Goal: Ask a question

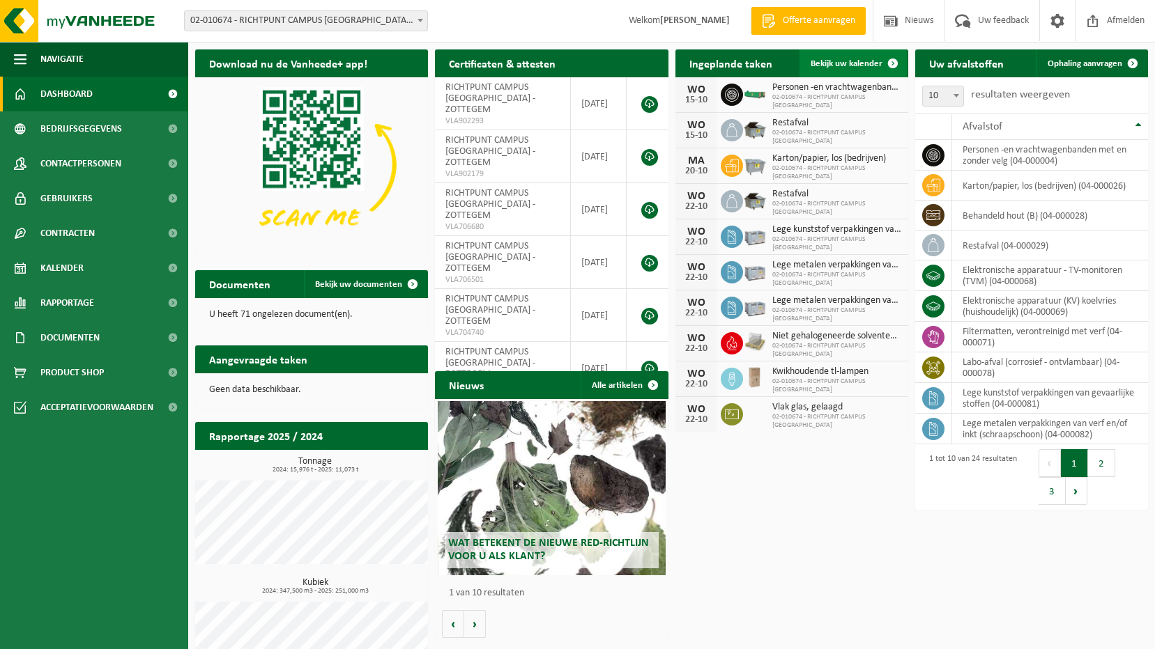
click at [879, 65] on span at bounding box center [893, 63] width 28 height 28
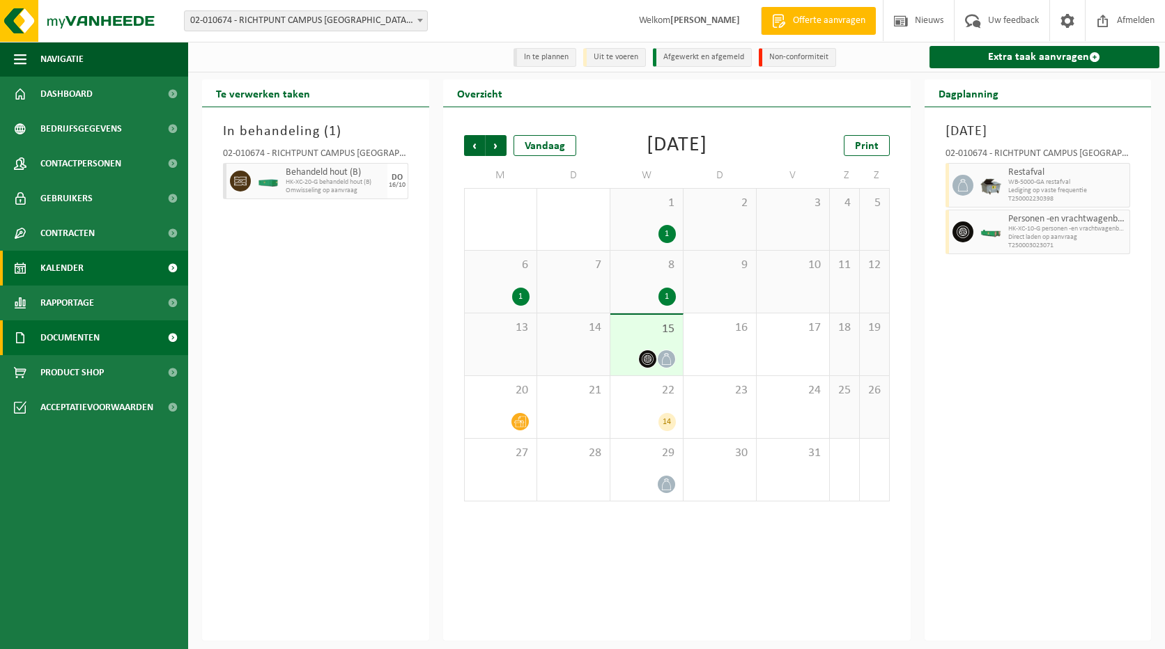
click at [105, 341] on link "Documenten" at bounding box center [94, 338] width 188 height 35
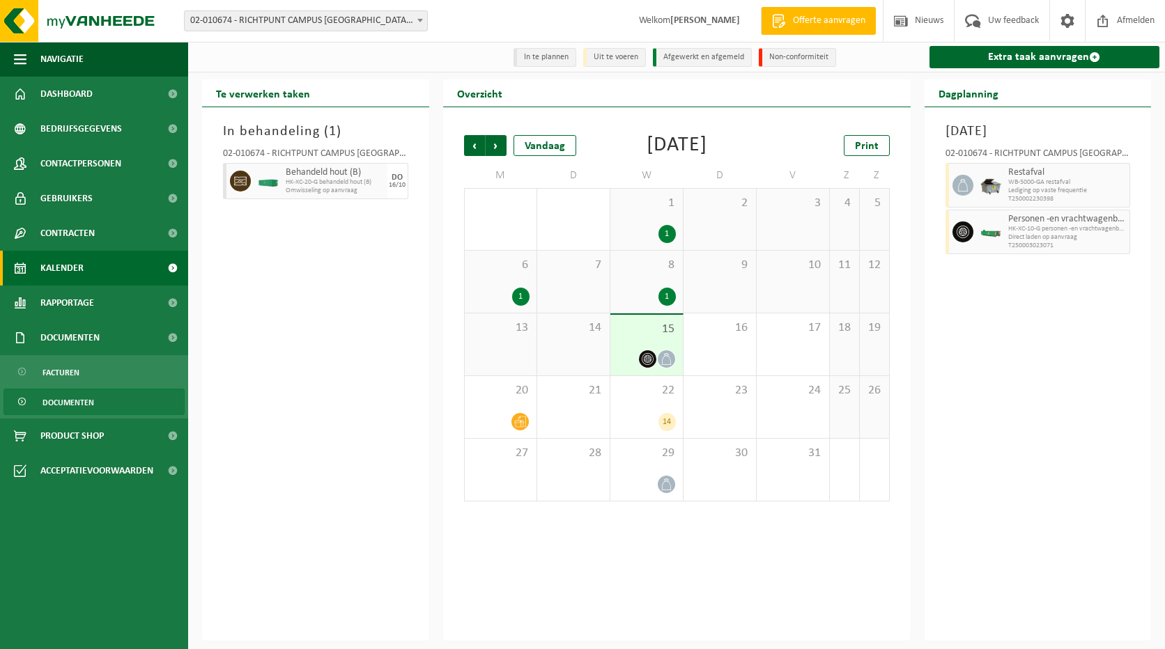
click at [117, 401] on link "Documenten" at bounding box center [93, 402] width 181 height 26
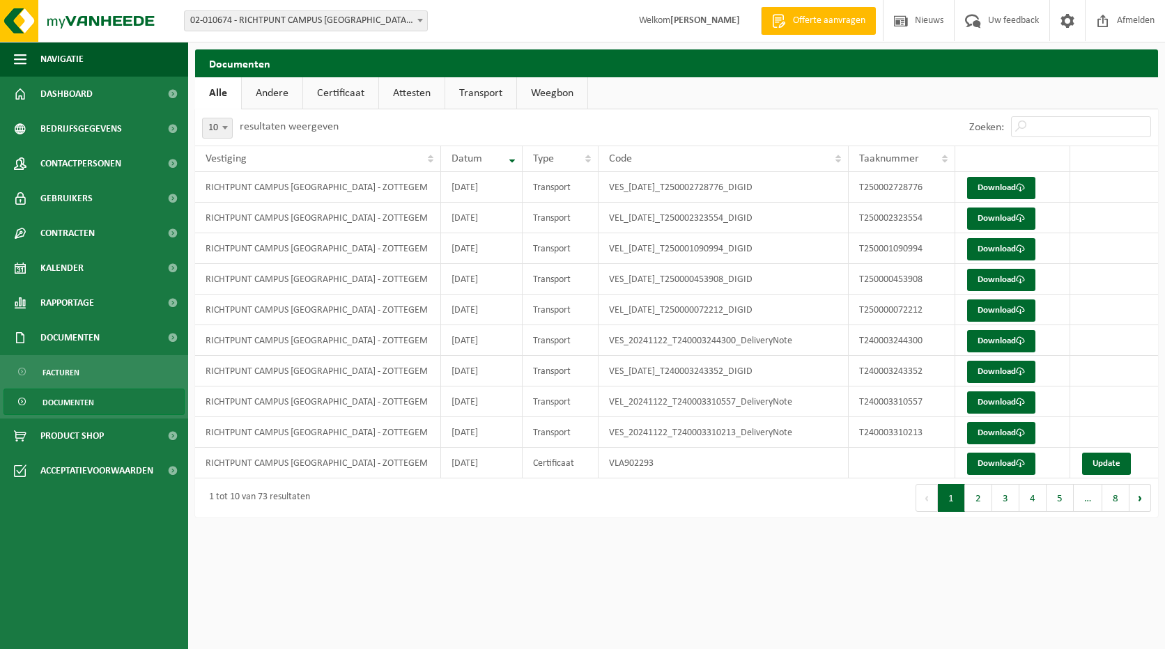
click at [275, 94] on link "Andere" at bounding box center [272, 93] width 61 height 32
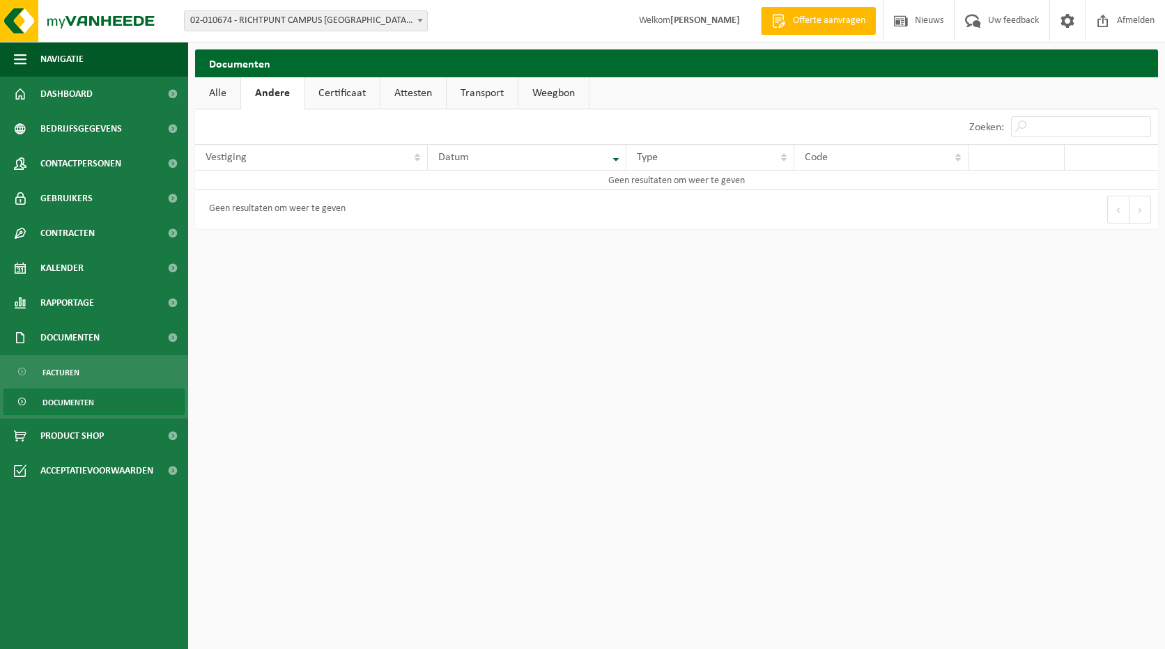
click at [345, 94] on link "Certificaat" at bounding box center [342, 93] width 75 height 32
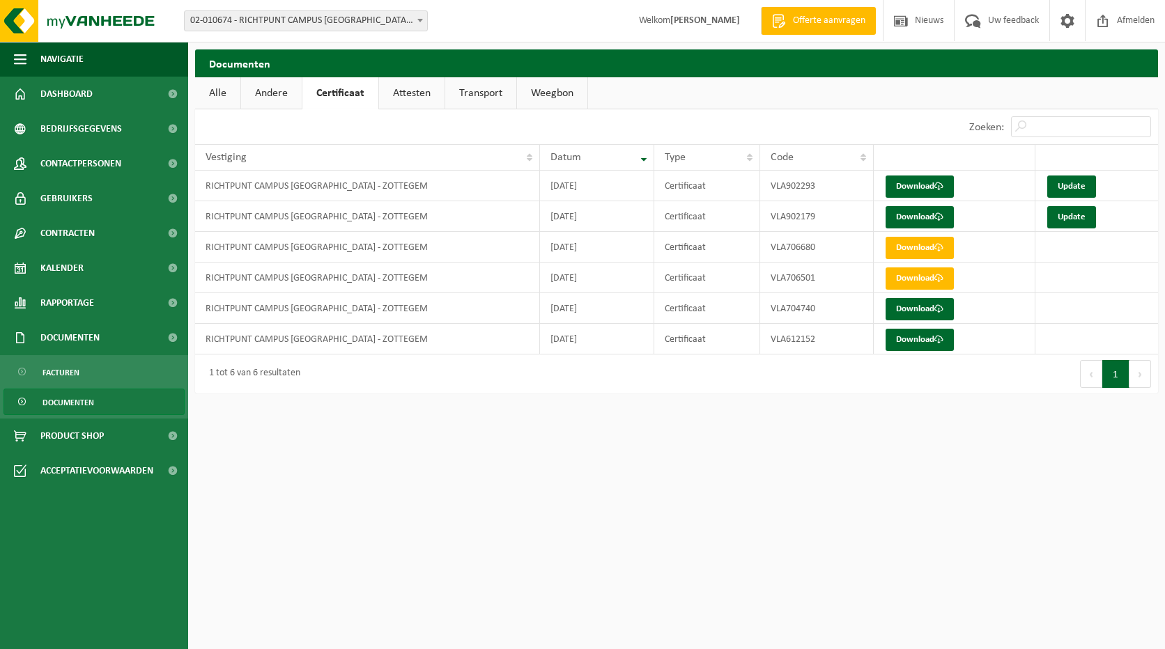
click at [416, 95] on link "Attesten" at bounding box center [412, 93] width 66 height 32
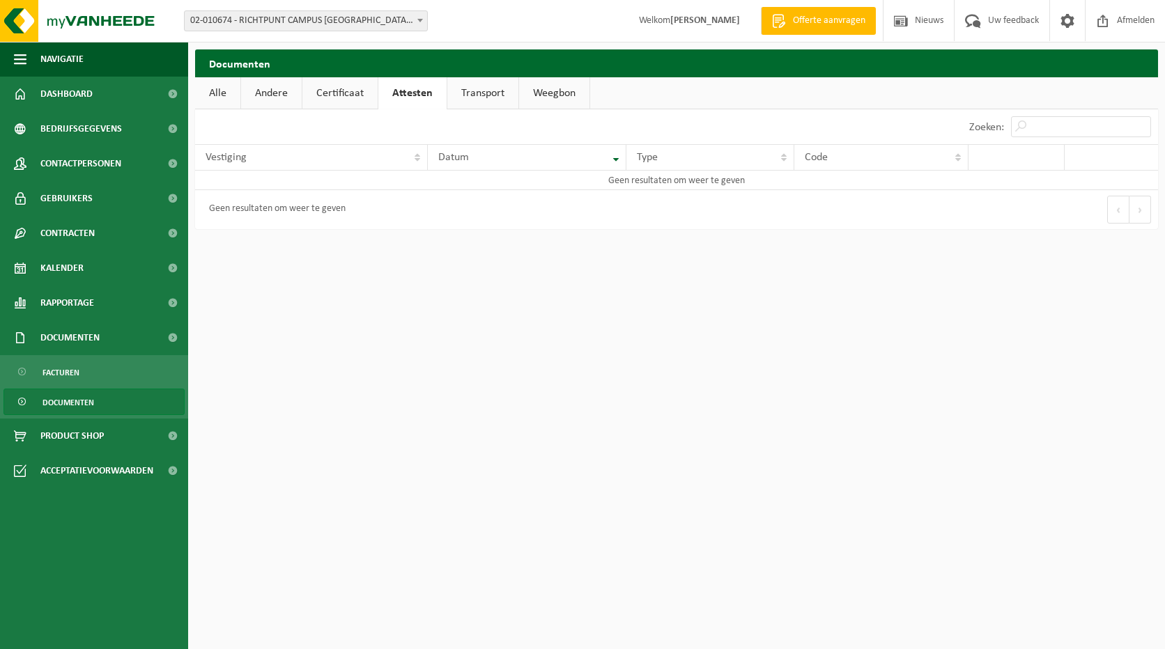
click at [471, 98] on link "Transport" at bounding box center [482, 93] width 71 height 32
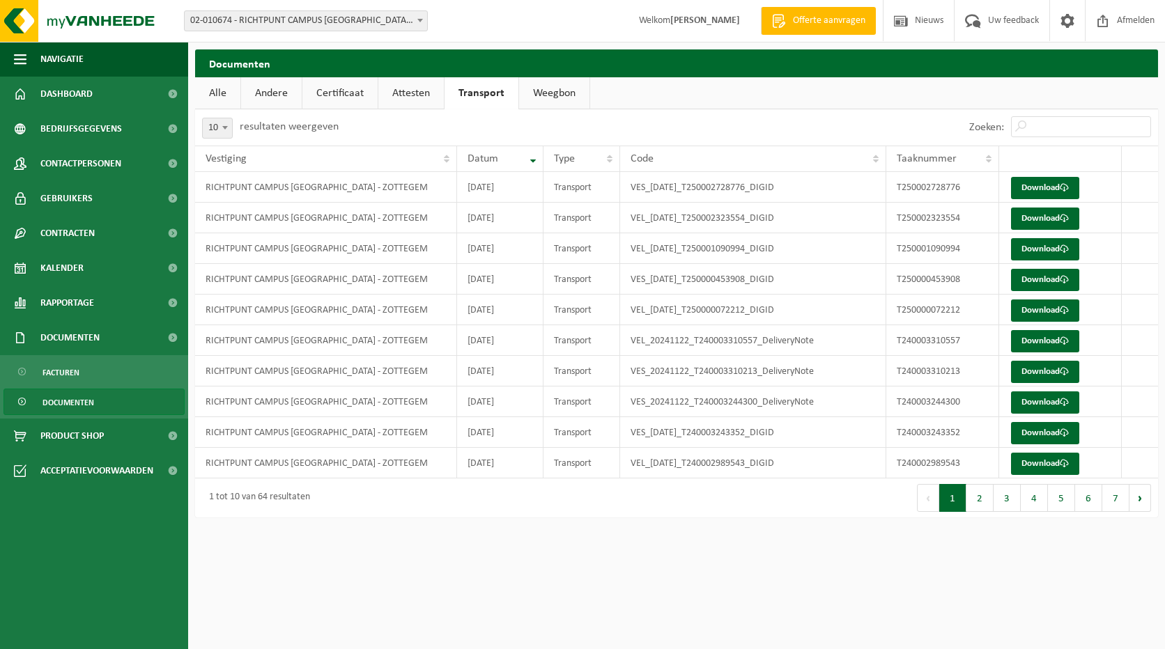
click at [566, 95] on link "Weegbon" at bounding box center [554, 93] width 70 height 32
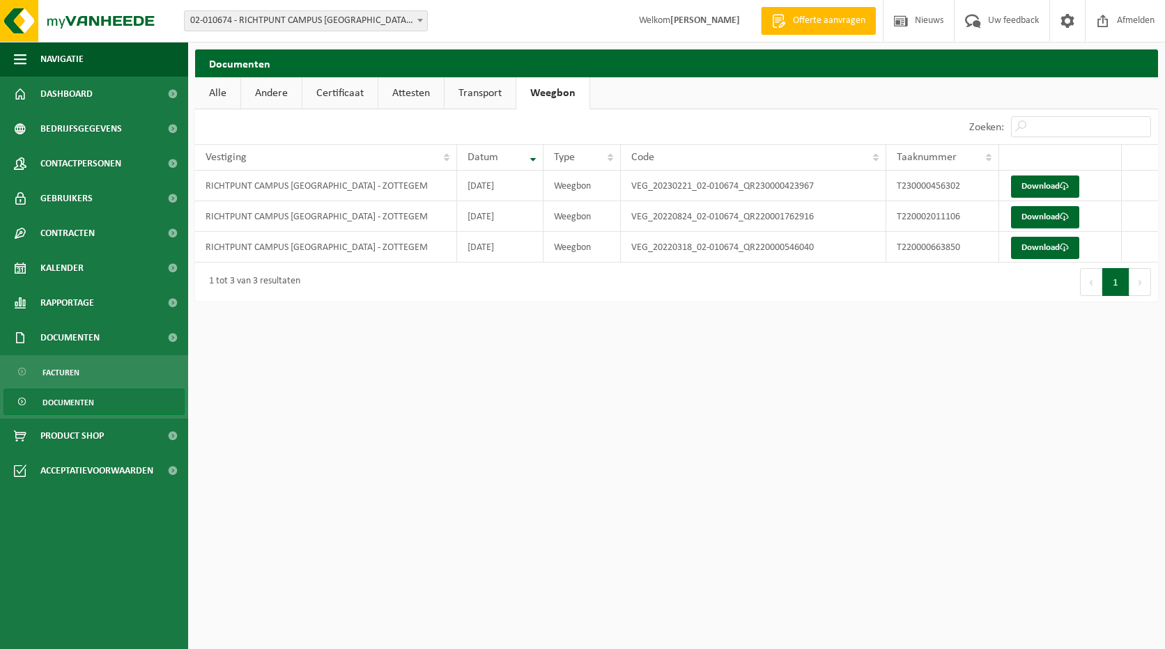
click at [480, 99] on link "Transport" at bounding box center [480, 93] width 71 height 32
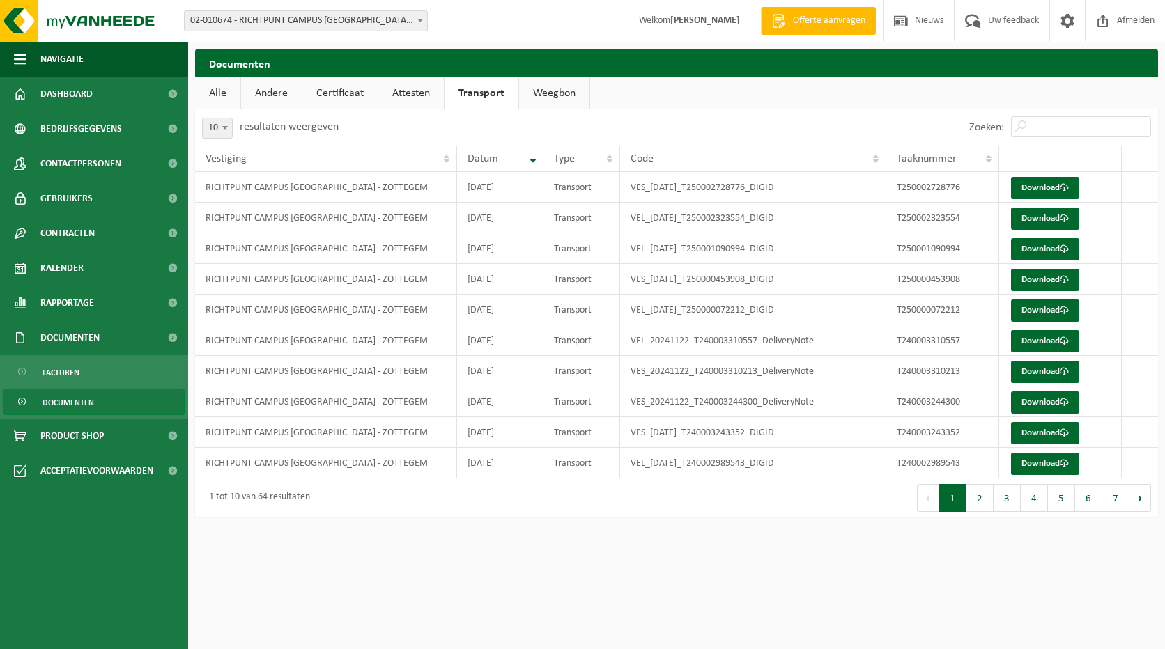
click at [421, 95] on link "Attesten" at bounding box center [411, 93] width 66 height 32
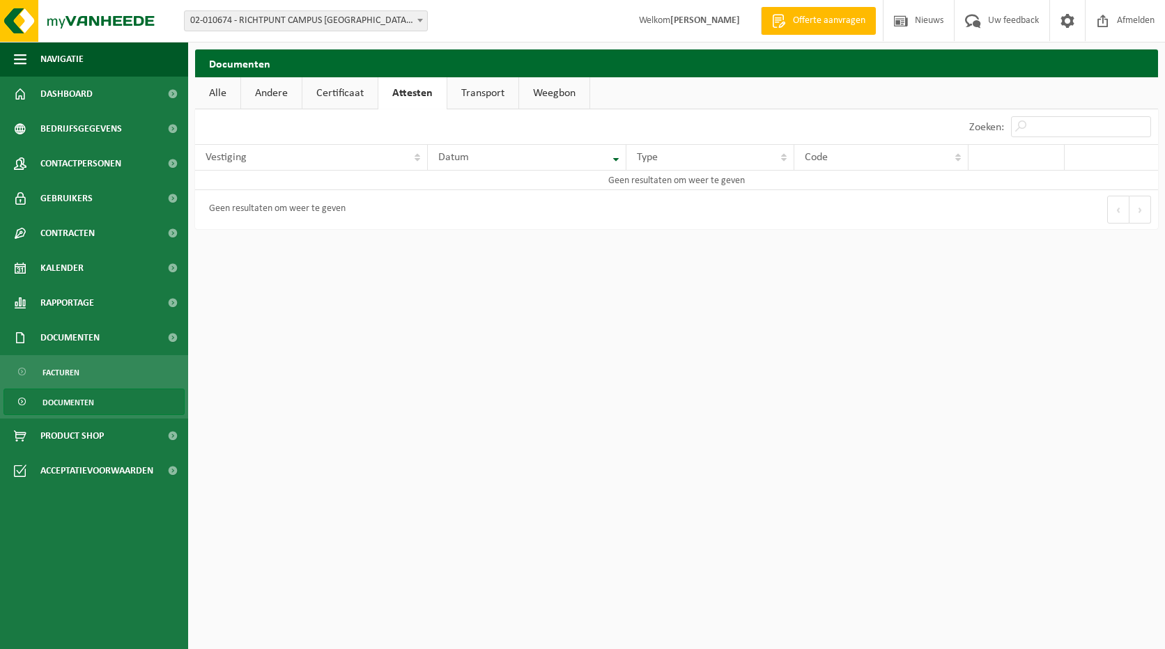
click at [492, 99] on link "Transport" at bounding box center [482, 93] width 71 height 32
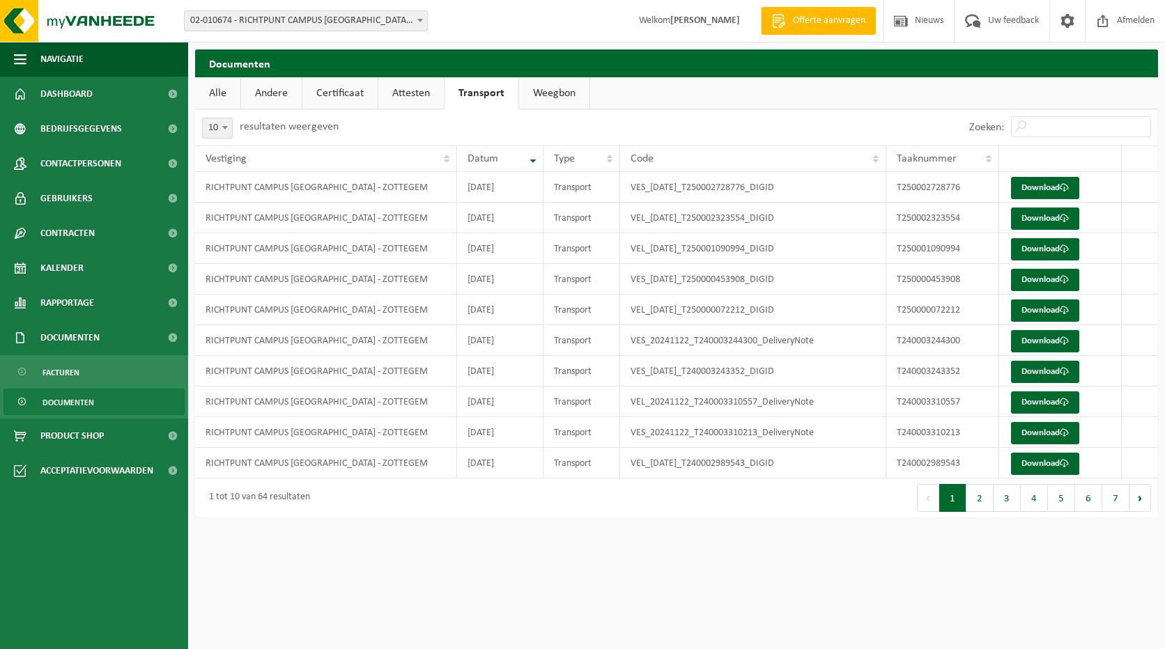
click at [546, 97] on link "Weegbon" at bounding box center [554, 93] width 70 height 32
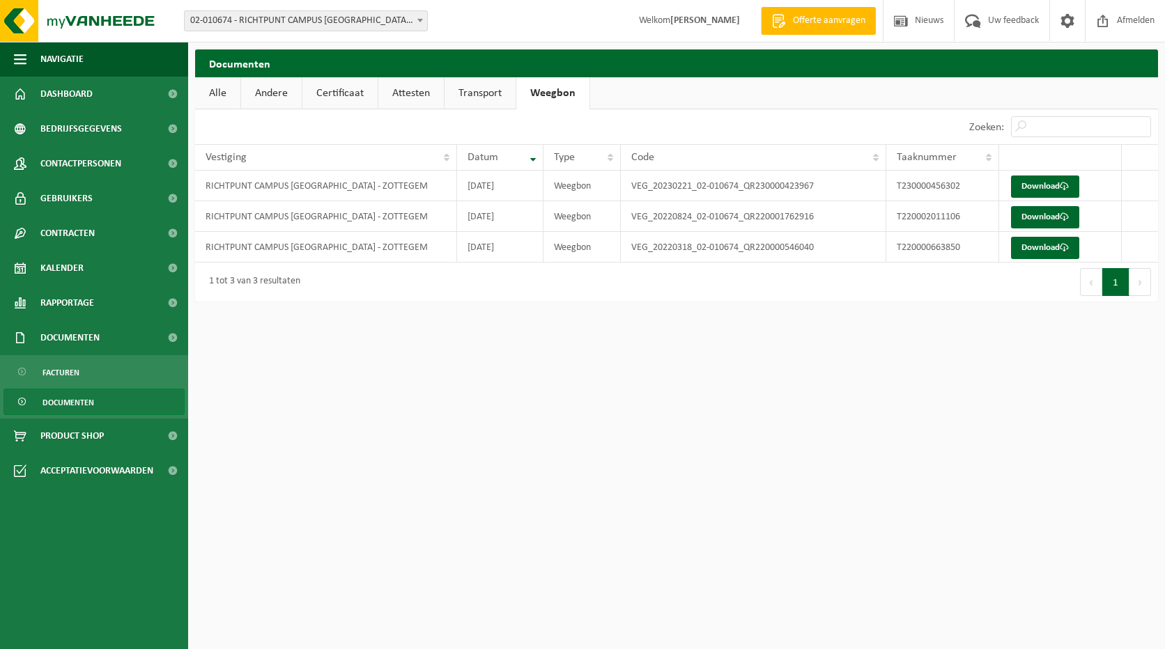
click at [471, 96] on link "Transport" at bounding box center [480, 93] width 71 height 32
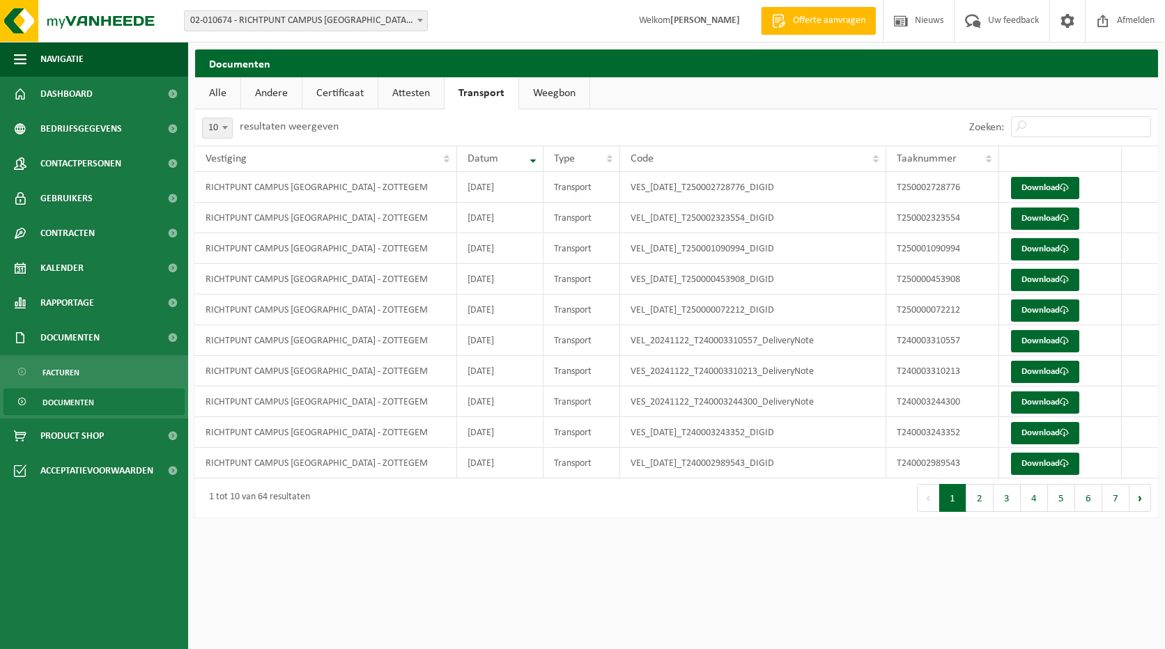
click at [420, 95] on link "Attesten" at bounding box center [411, 93] width 66 height 32
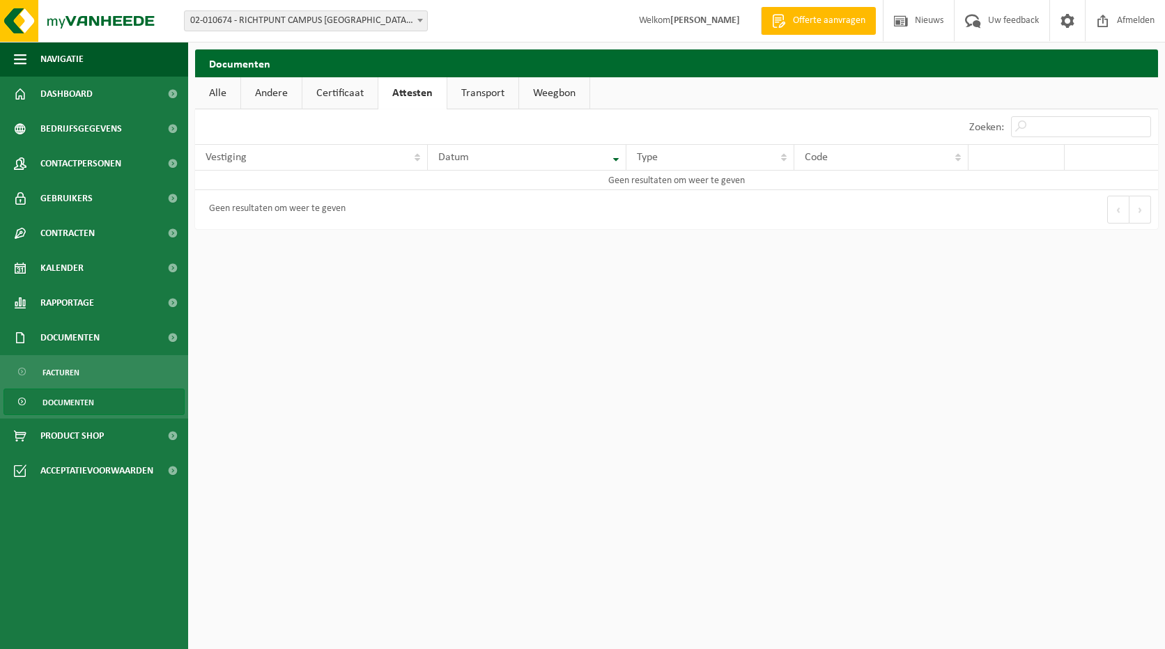
click at [367, 93] on link "Certificaat" at bounding box center [339, 93] width 75 height 32
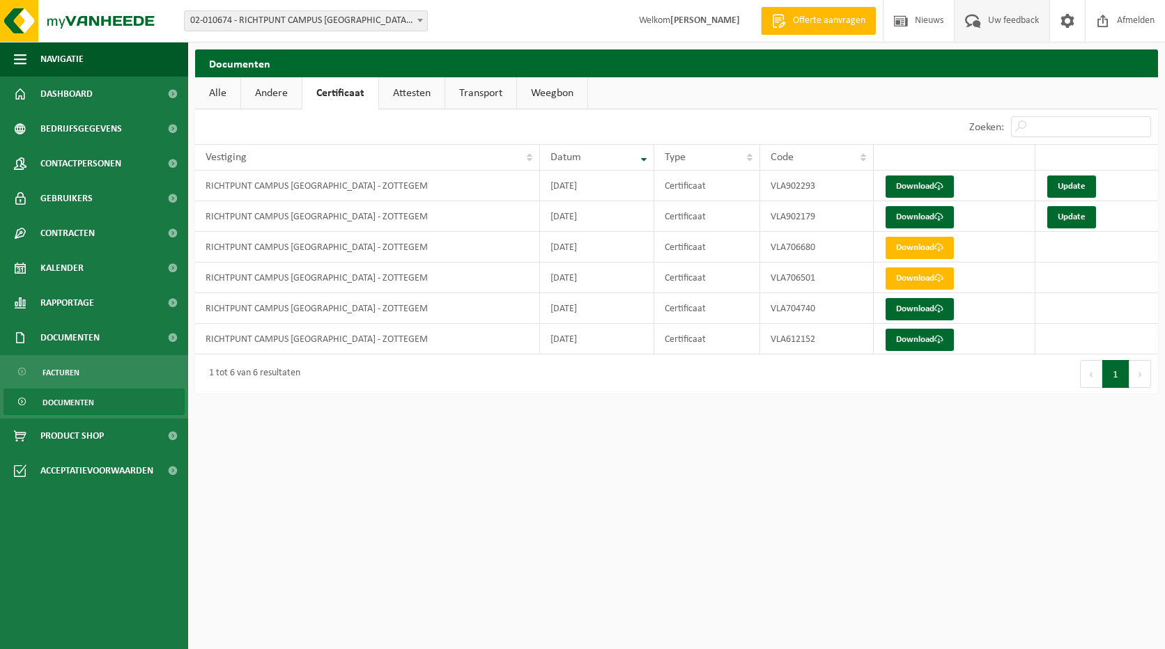
click at [1004, 3] on span "Uw feedback" at bounding box center [1014, 20] width 58 height 41
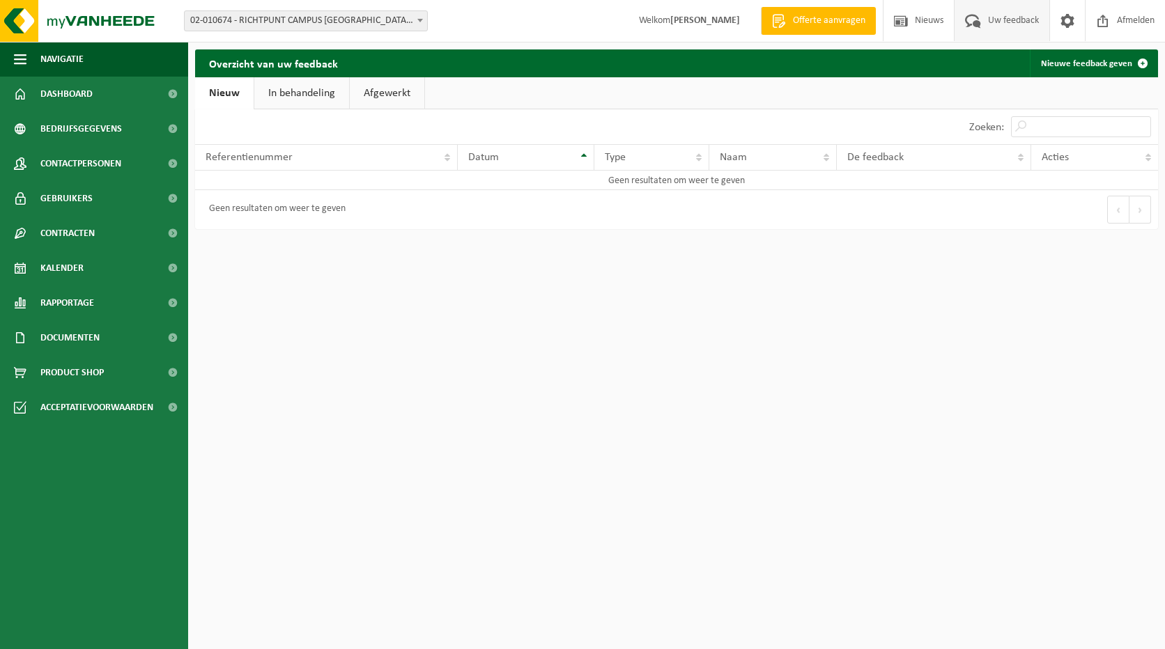
click at [999, 26] on span "Uw feedback" at bounding box center [1014, 20] width 58 height 41
click at [1011, 29] on span "Uw feedback" at bounding box center [1014, 20] width 58 height 41
click at [1033, 29] on span "Uw feedback" at bounding box center [1014, 20] width 58 height 41
click at [1065, 22] on span at bounding box center [1067, 20] width 21 height 41
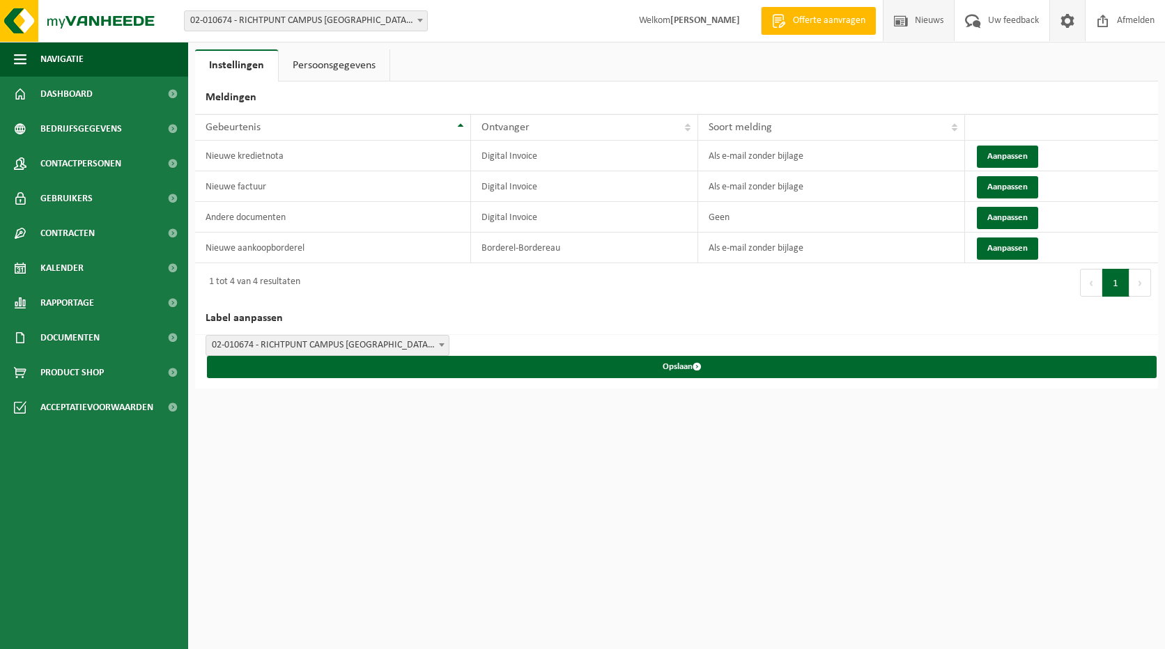
click at [923, 23] on span "Nieuws" at bounding box center [929, 20] width 36 height 41
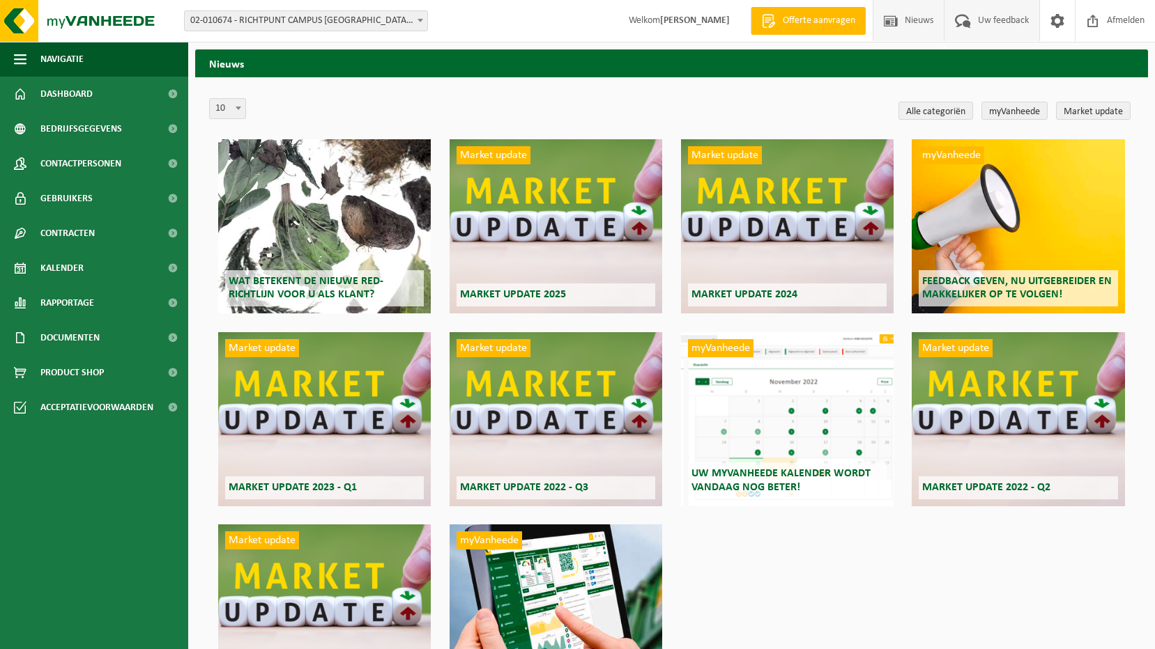
click at [1007, 31] on span "Uw feedback" at bounding box center [1003, 20] width 58 height 41
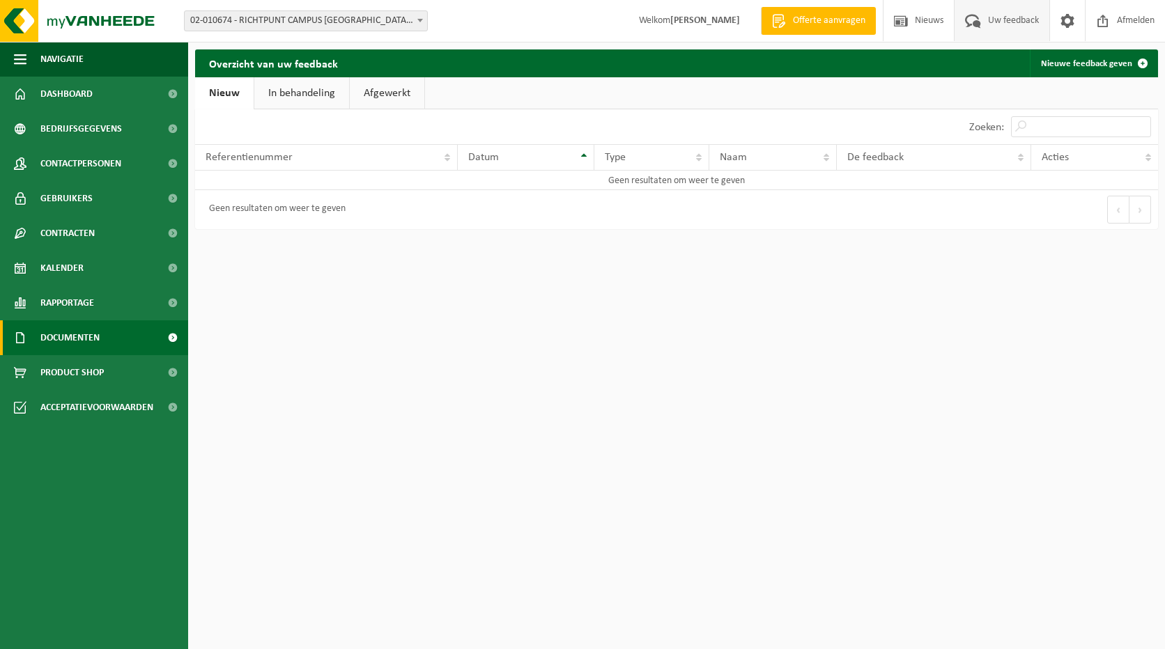
drag, startPoint x: 81, startPoint y: 339, endPoint x: 100, endPoint y: 339, distance: 19.5
click at [82, 339] on span "Documenten" at bounding box center [69, 338] width 59 height 35
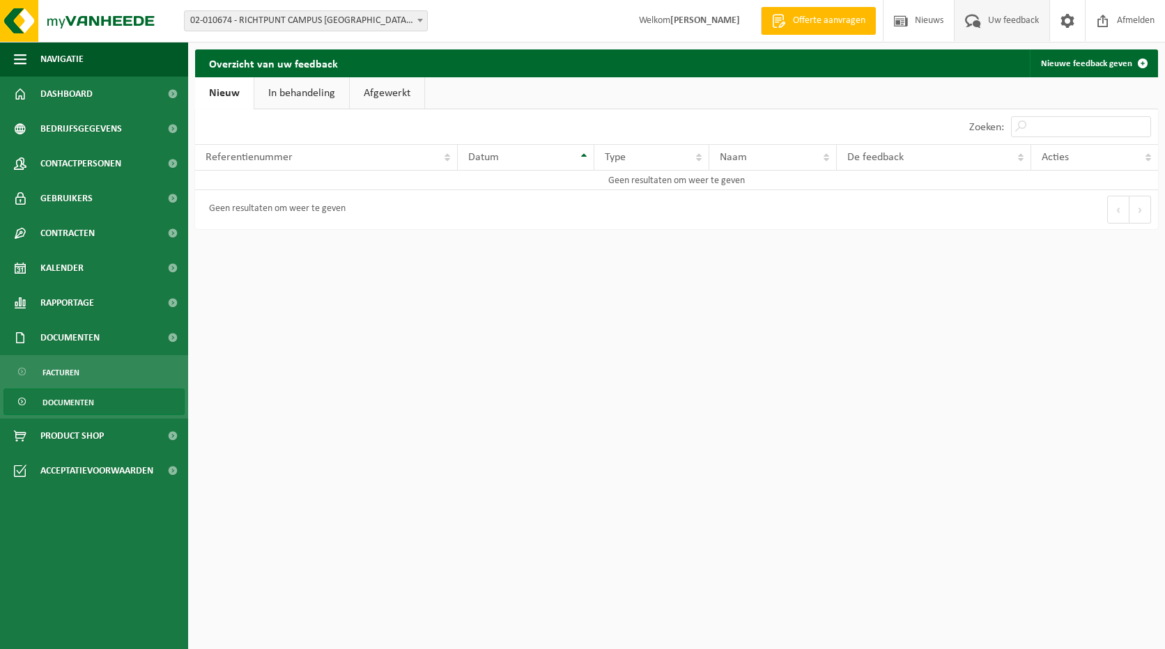
click at [81, 400] on span "Documenten" at bounding box center [69, 403] width 52 height 26
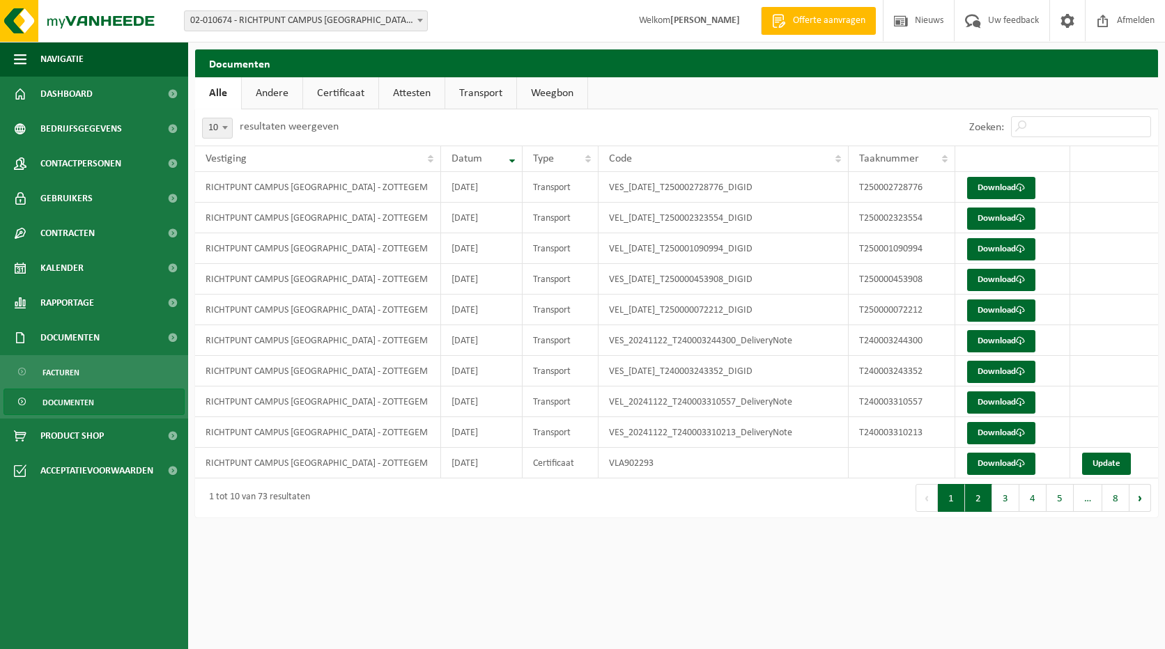
click at [981, 499] on button "2" at bounding box center [978, 498] width 27 height 28
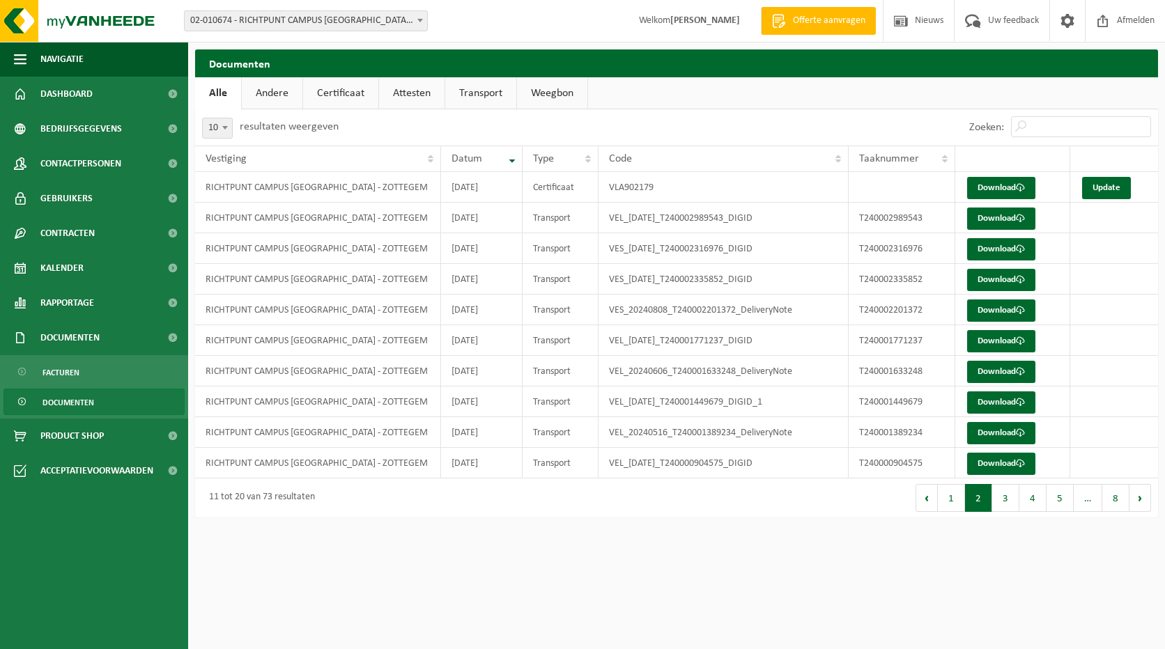
click at [1012, 502] on button "3" at bounding box center [1005, 498] width 27 height 28
click at [1038, 504] on button "4" at bounding box center [1032, 498] width 27 height 28
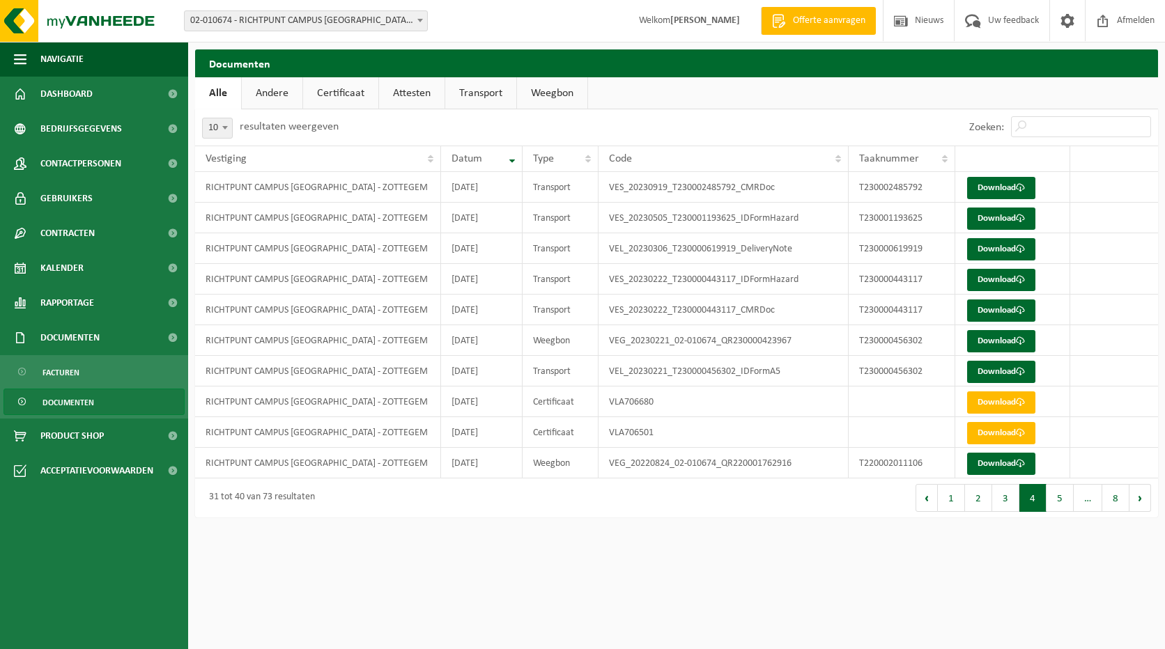
click at [1065, 505] on button "5" at bounding box center [1060, 498] width 27 height 28
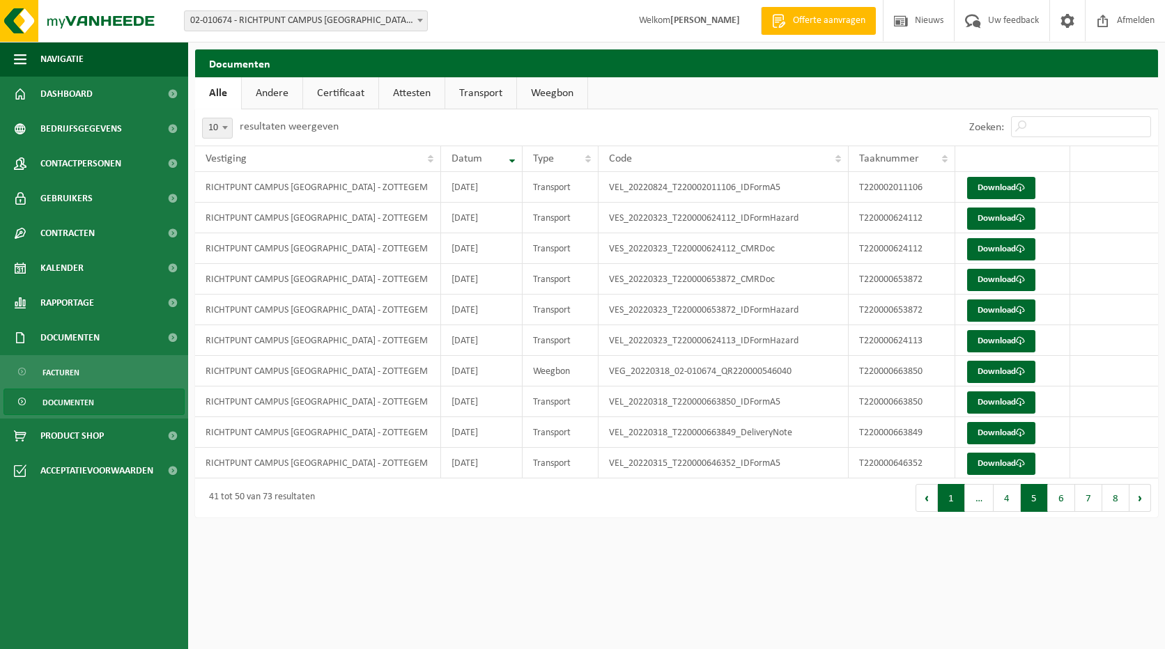
click at [955, 511] on button "1" at bounding box center [951, 498] width 27 height 28
click at [128, 410] on link "Documenten" at bounding box center [93, 402] width 181 height 26
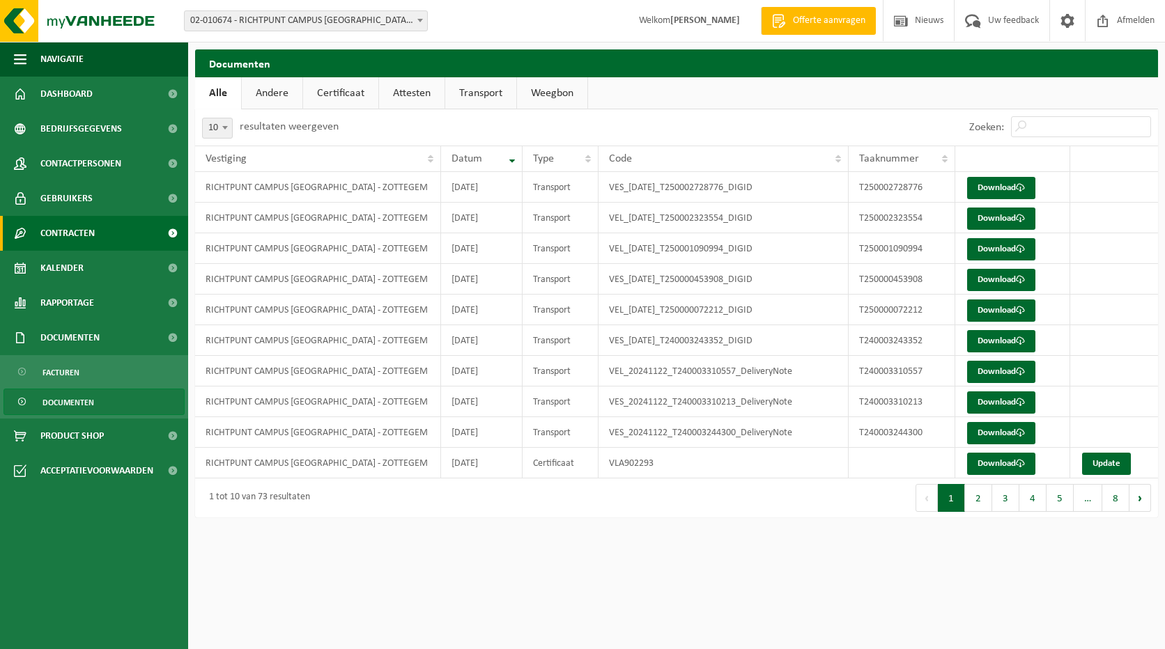
click at [125, 247] on link "Contracten" at bounding box center [94, 233] width 188 height 35
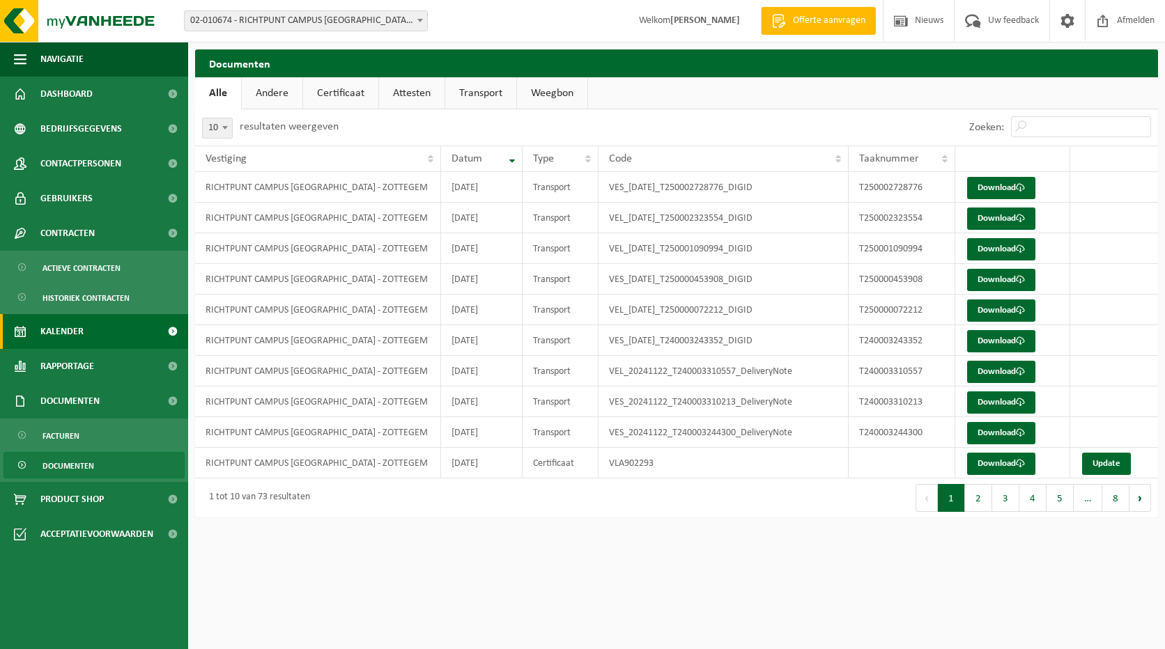
click at [121, 327] on link "Kalender" at bounding box center [94, 331] width 188 height 35
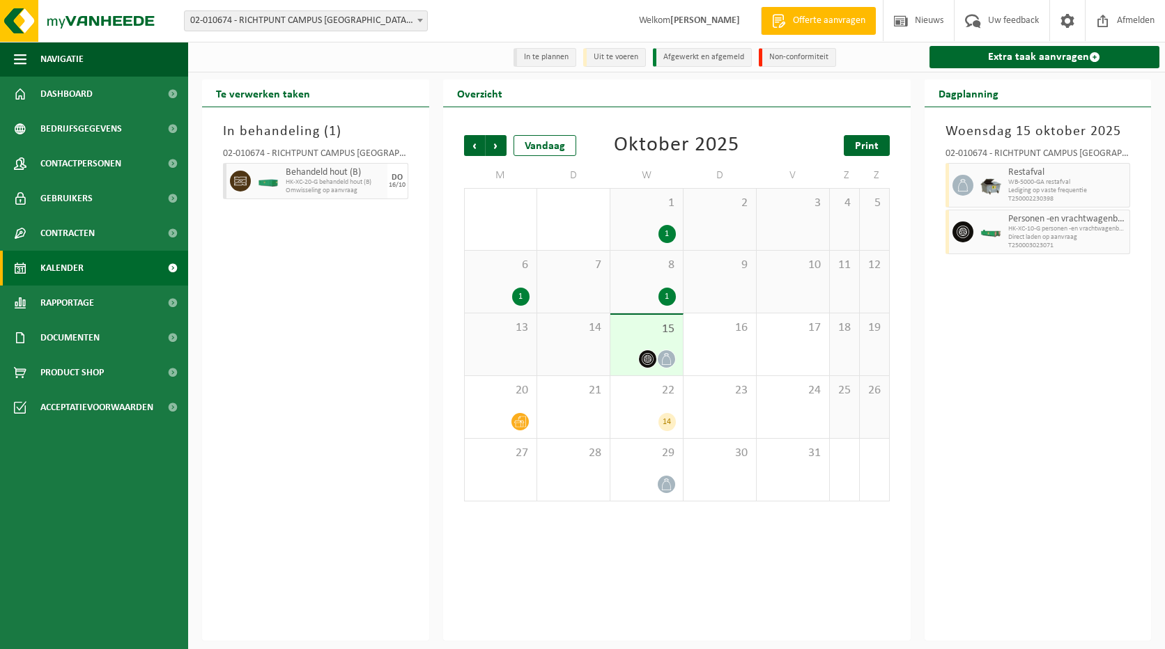
click at [868, 143] on span "Print" at bounding box center [867, 146] width 24 height 11
click at [788, 345] on div "17" at bounding box center [793, 345] width 72 height 62
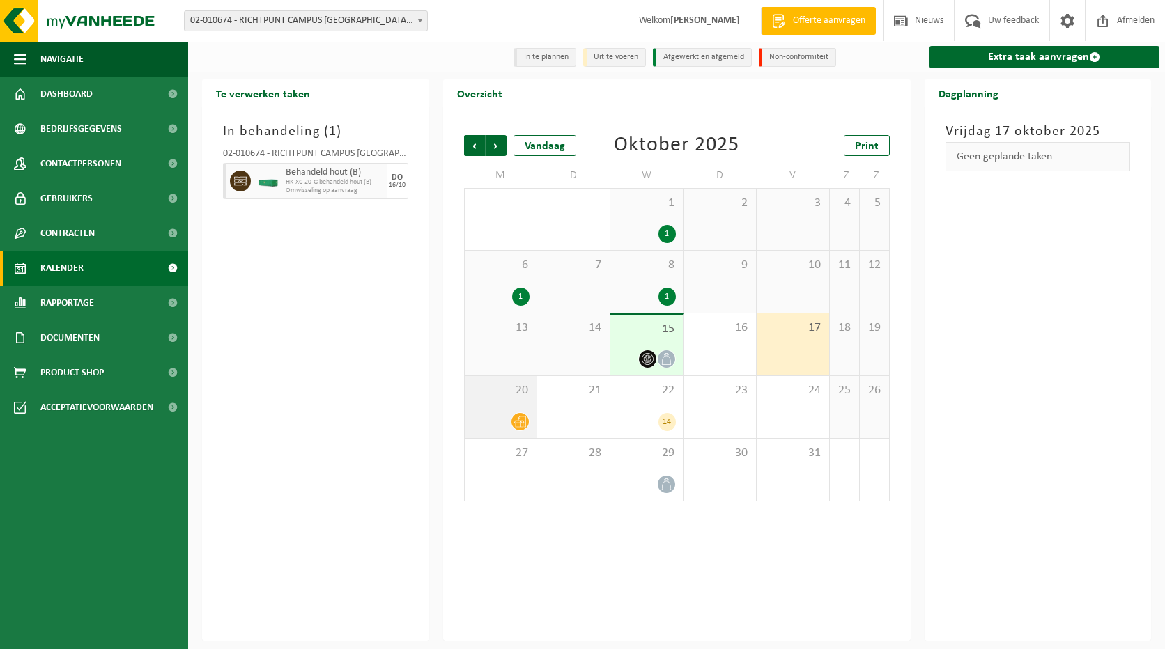
click at [525, 410] on div "20" at bounding box center [501, 407] width 72 height 62
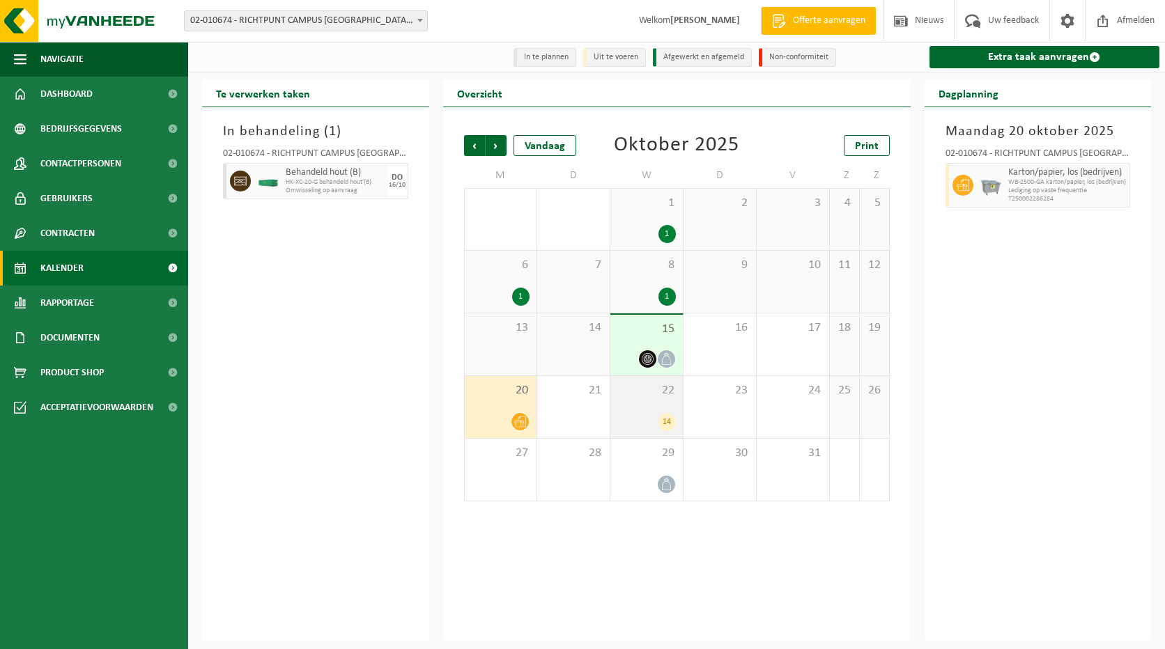
click at [668, 427] on div "14" at bounding box center [666, 422] width 17 height 18
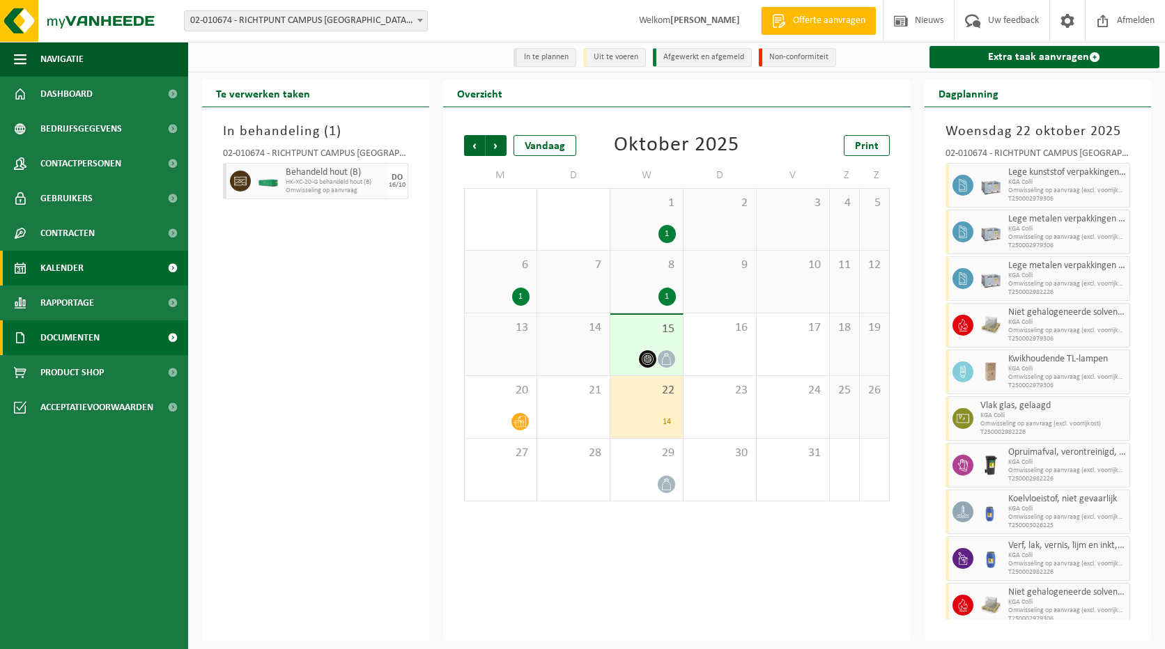
click at [91, 341] on span "Documenten" at bounding box center [69, 338] width 59 height 35
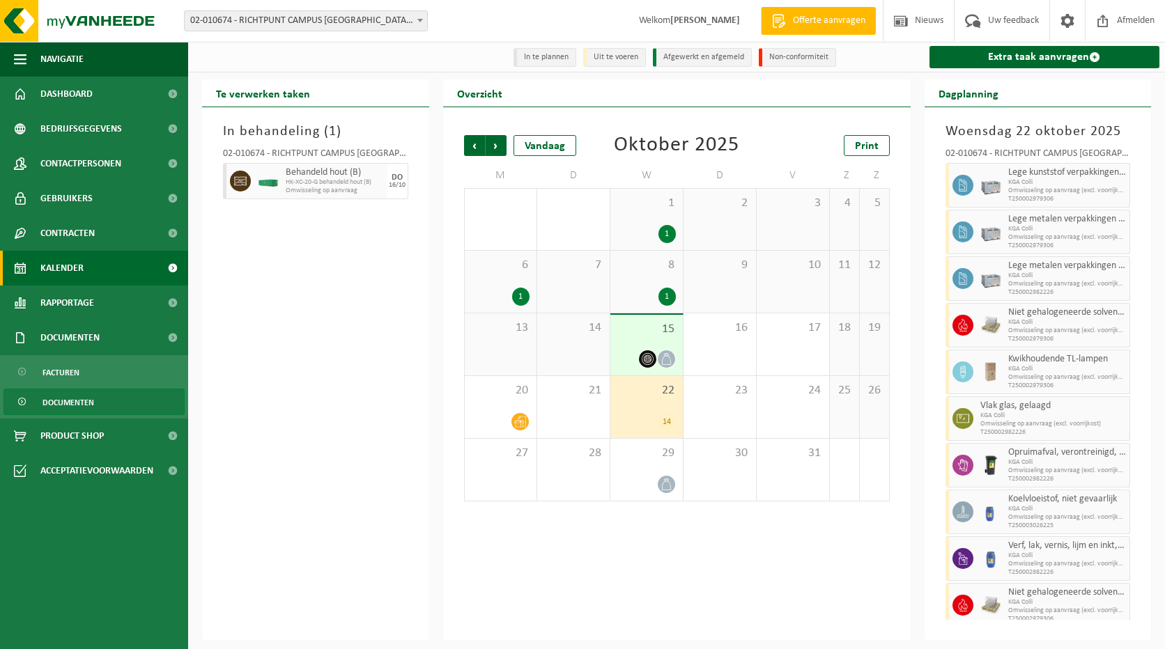
click at [98, 396] on link "Documenten" at bounding box center [93, 402] width 181 height 26
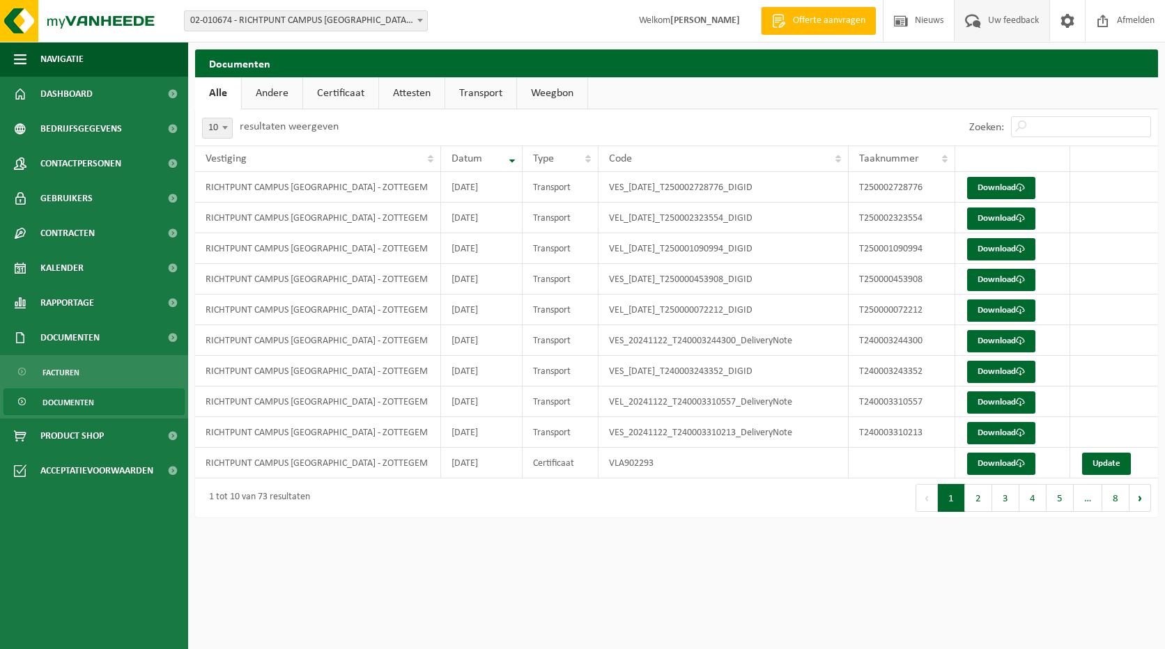
click at [1000, 19] on span "Uw feedback" at bounding box center [1014, 20] width 58 height 41
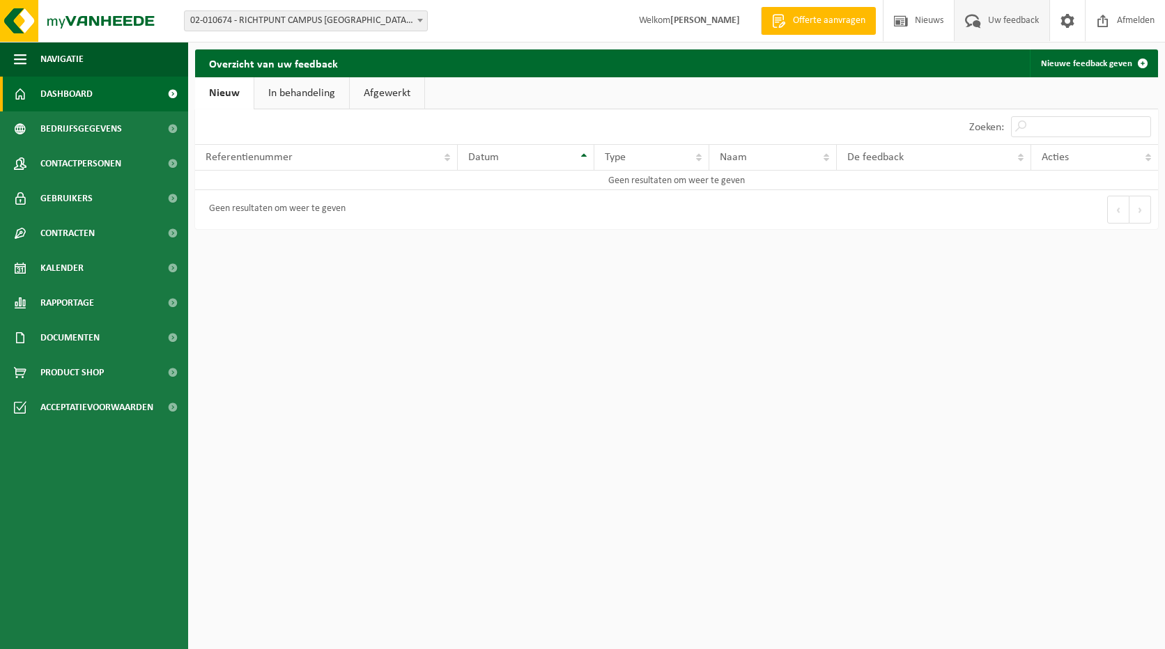
click at [47, 93] on span "Dashboard" at bounding box center [66, 94] width 52 height 35
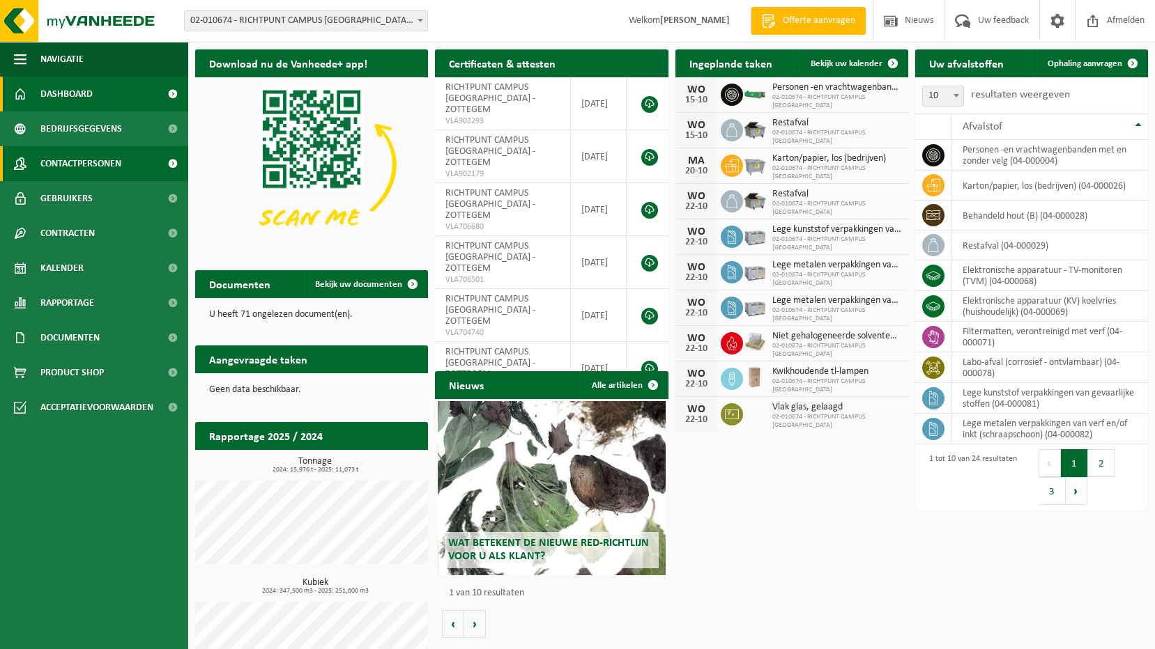
click at [107, 163] on span "Contactpersonen" at bounding box center [80, 163] width 81 height 35
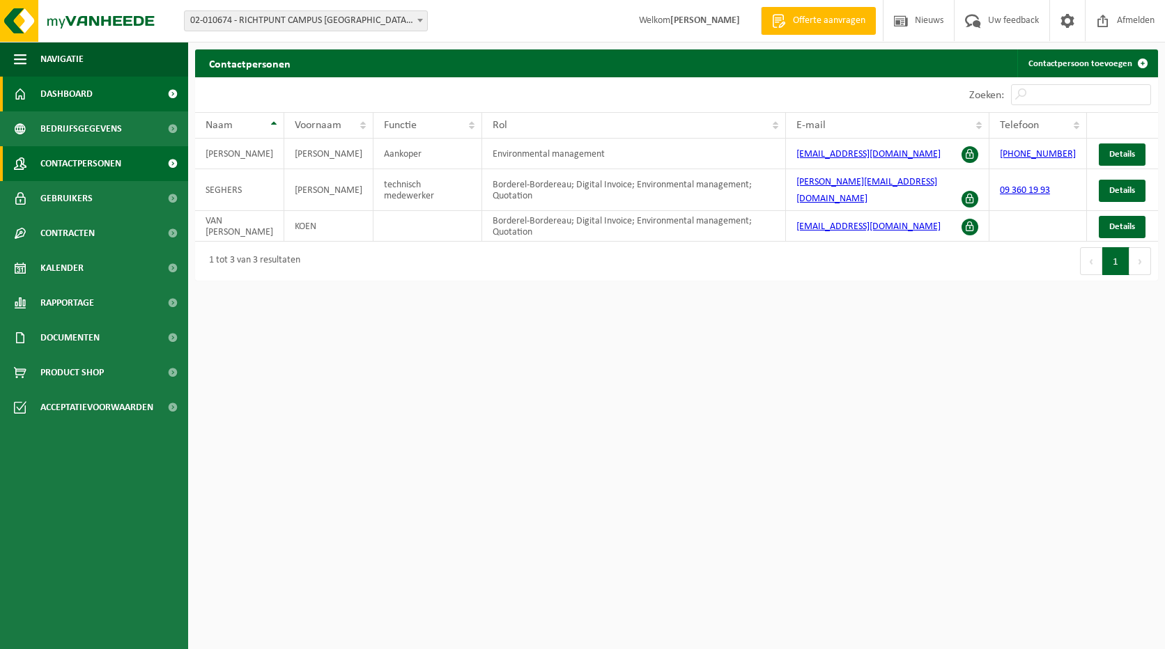
click at [125, 96] on link "Dashboard" at bounding box center [94, 94] width 188 height 35
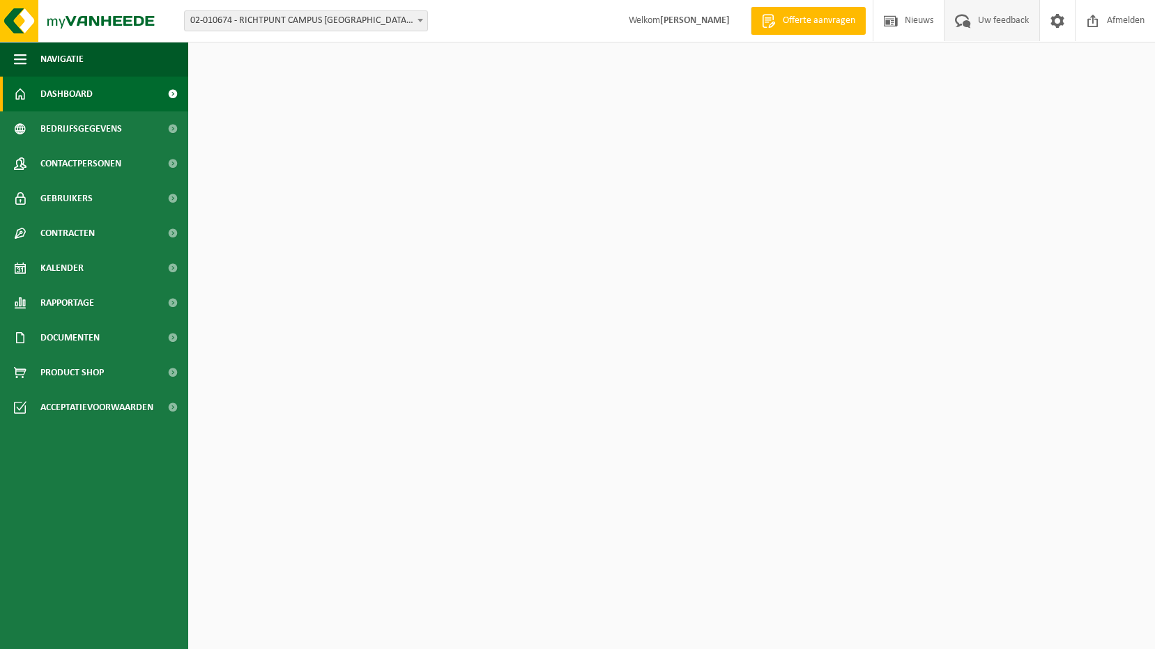
click at [1000, 27] on span "Uw feedback" at bounding box center [1003, 20] width 58 height 41
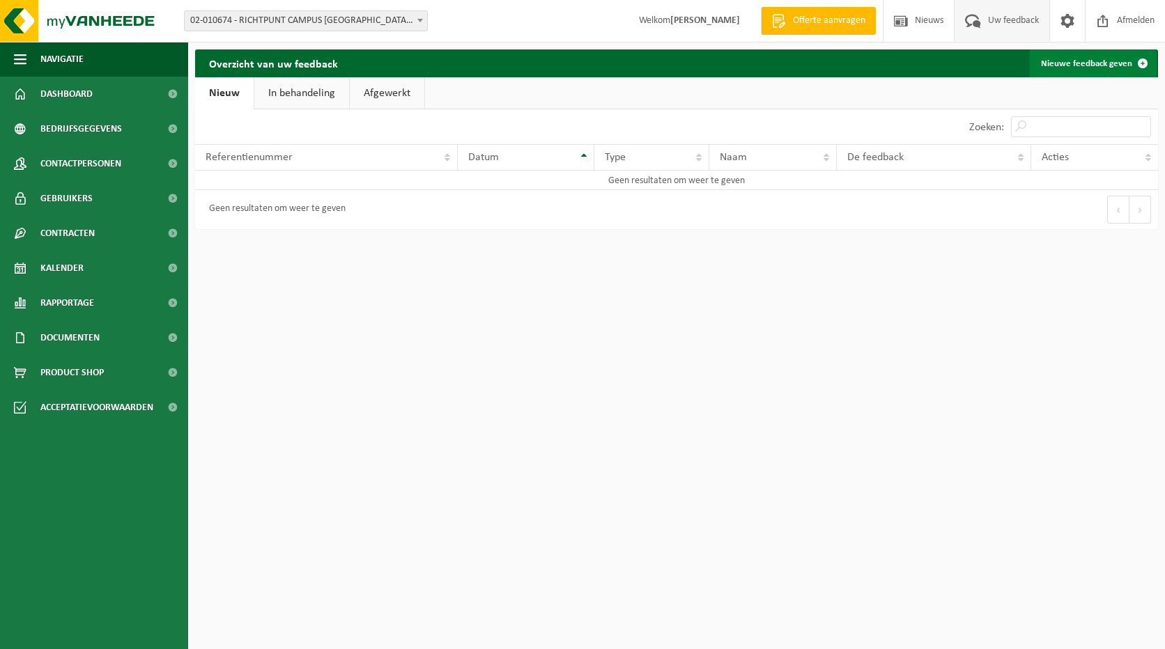
click at [1088, 54] on link "Nieuwe feedback geven" at bounding box center [1093, 63] width 127 height 28
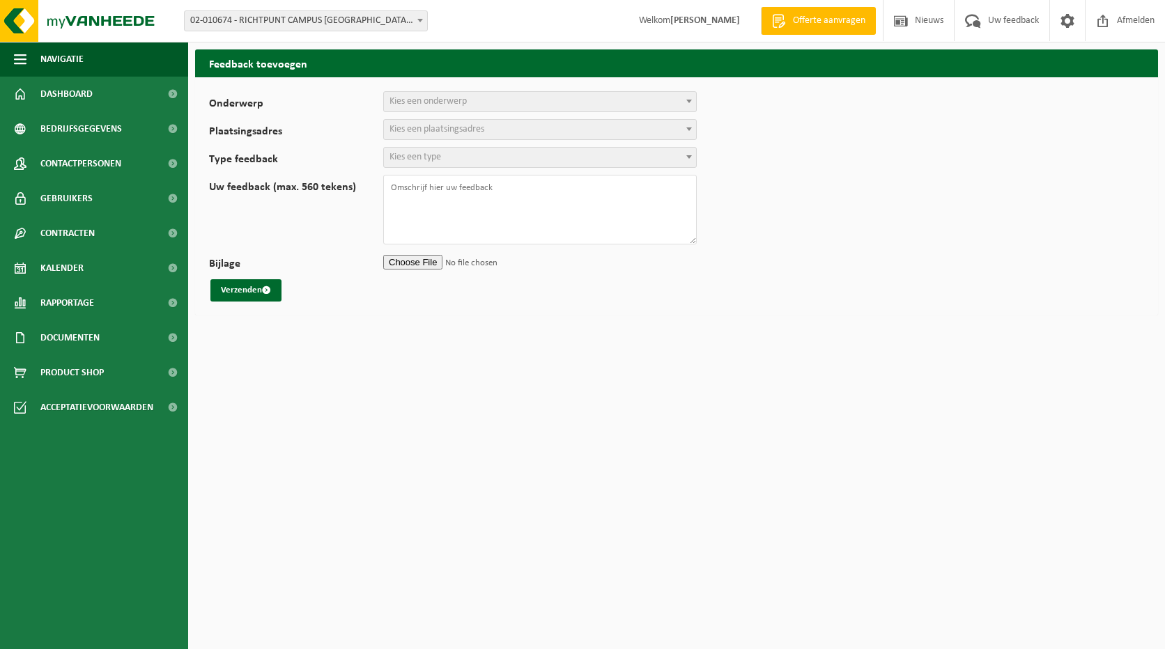
select select
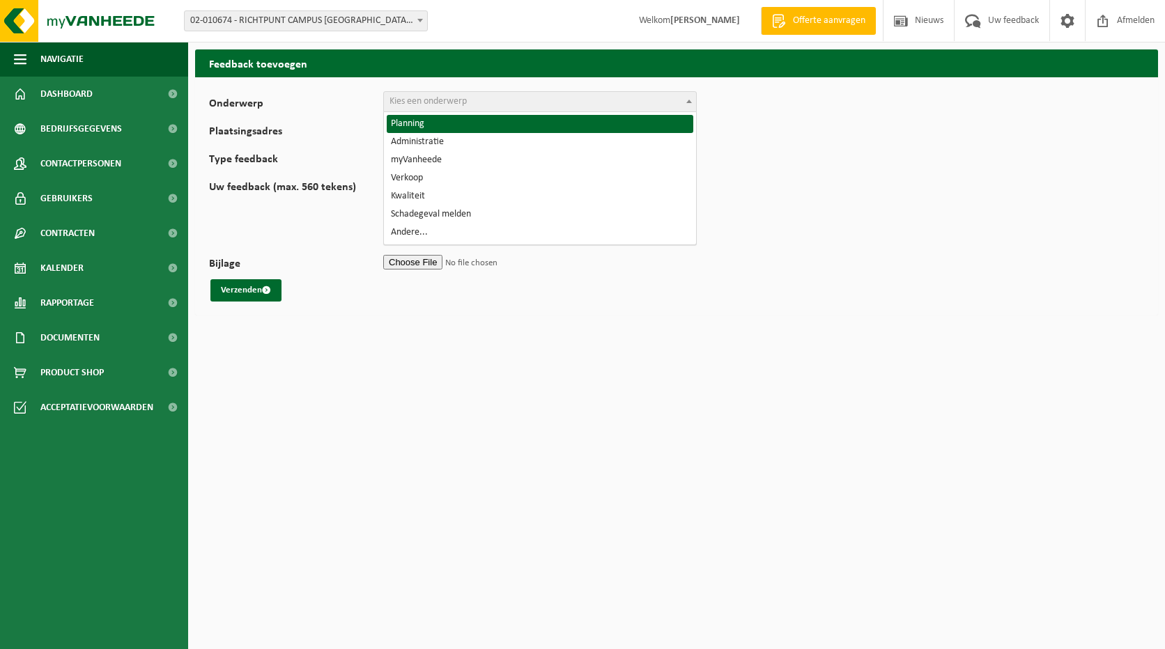
click at [695, 105] on span at bounding box center [689, 101] width 14 height 18
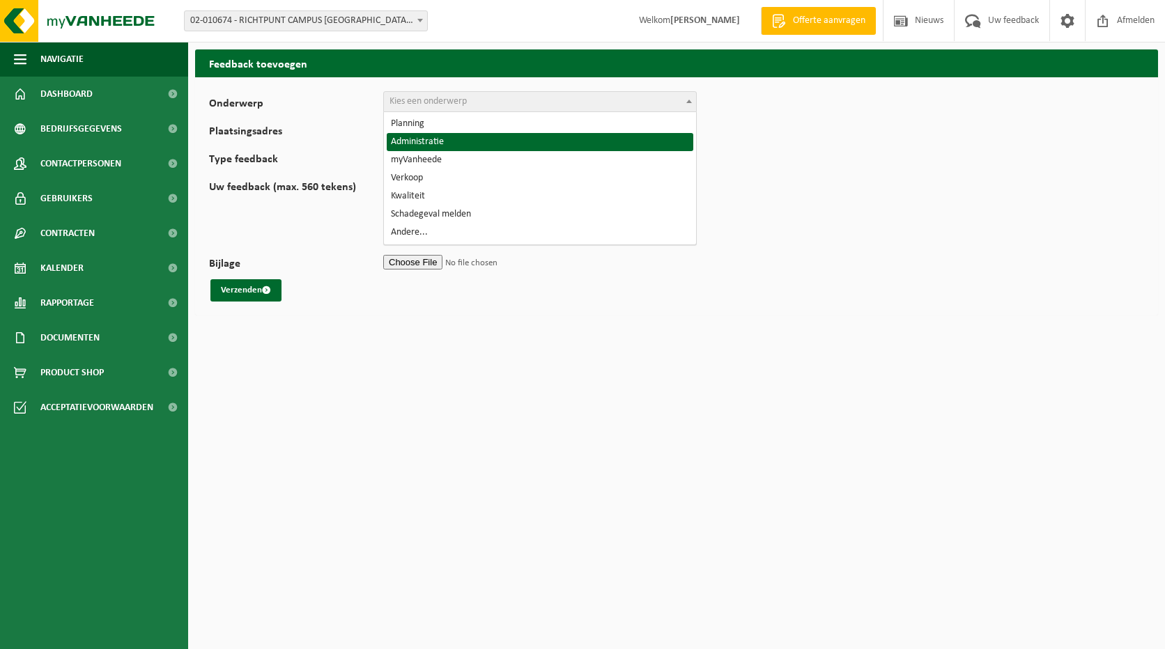
select select "7"
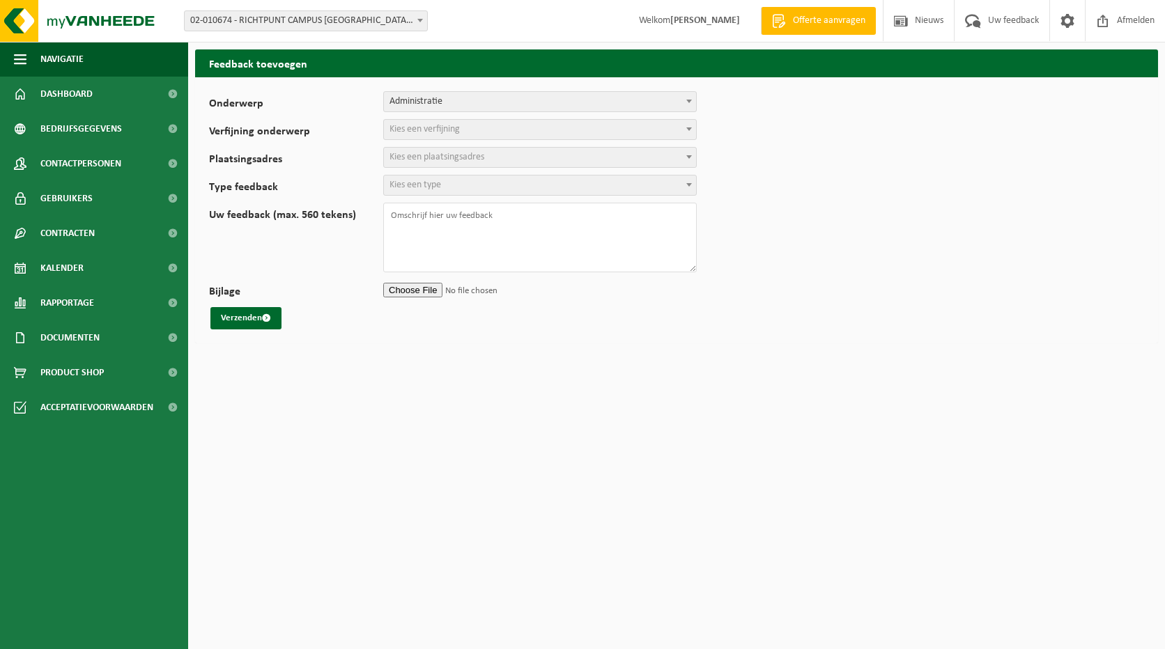
click at [698, 128] on div "Verfijning onderwerp Facturatie Weegbon, attesten, certificaten.. Andere admini…" at bounding box center [460, 129] width 502 height 21
click at [690, 128] on b at bounding box center [689, 129] width 6 height 3
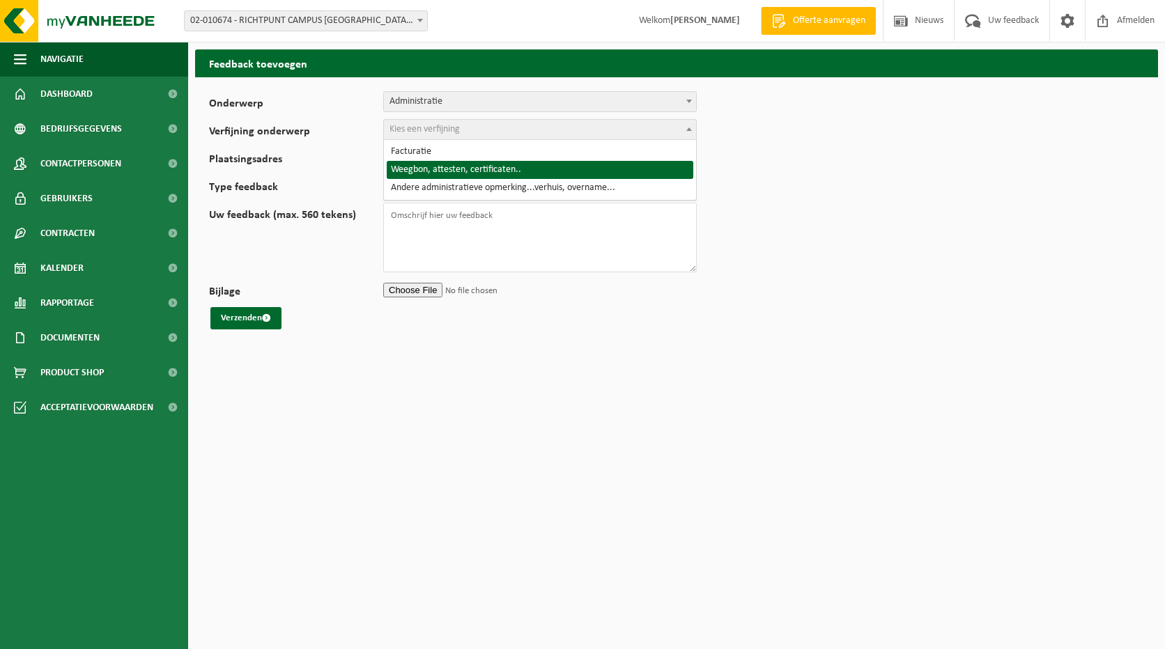
select select "9"
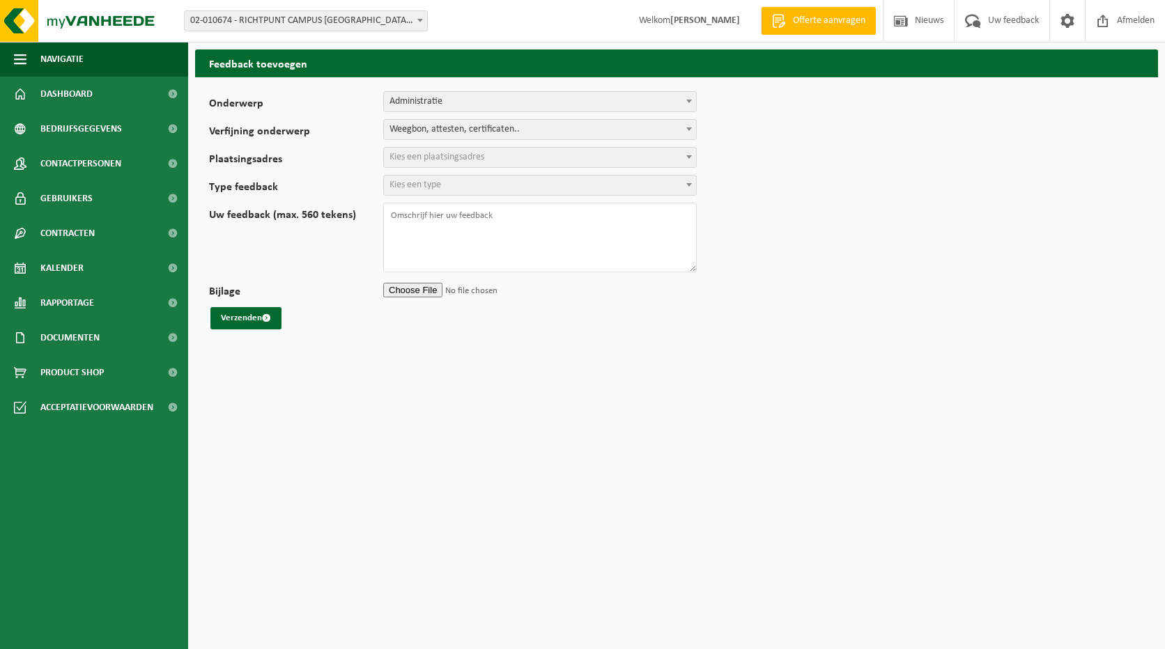
click at [693, 157] on span at bounding box center [689, 157] width 14 height 18
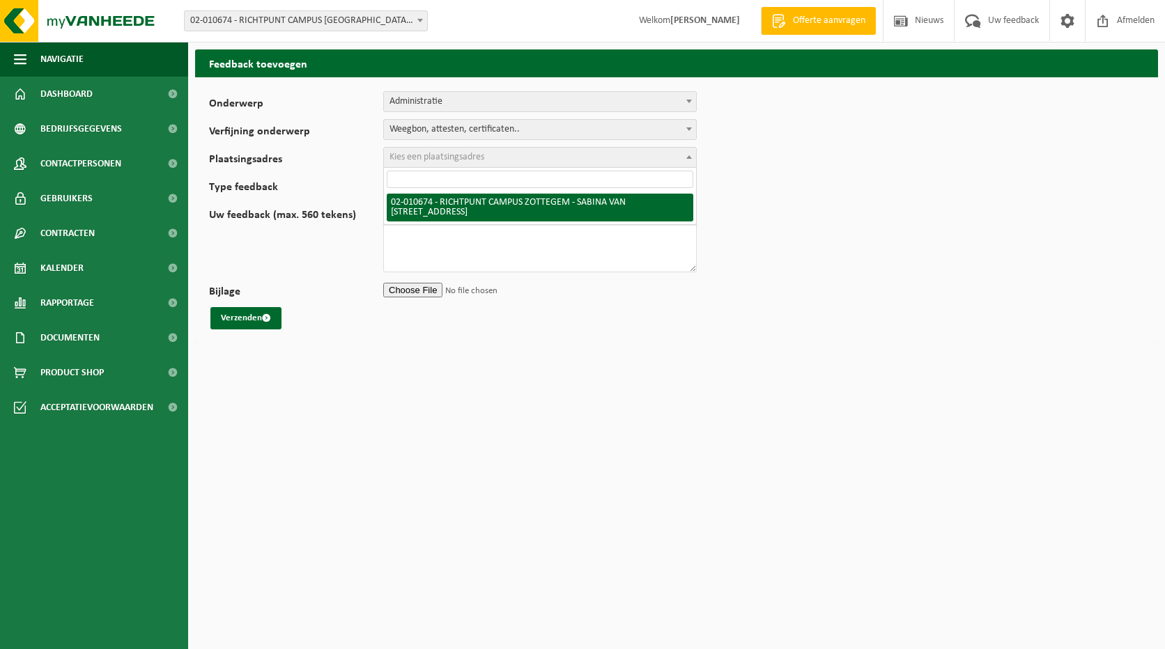
select select "19982"
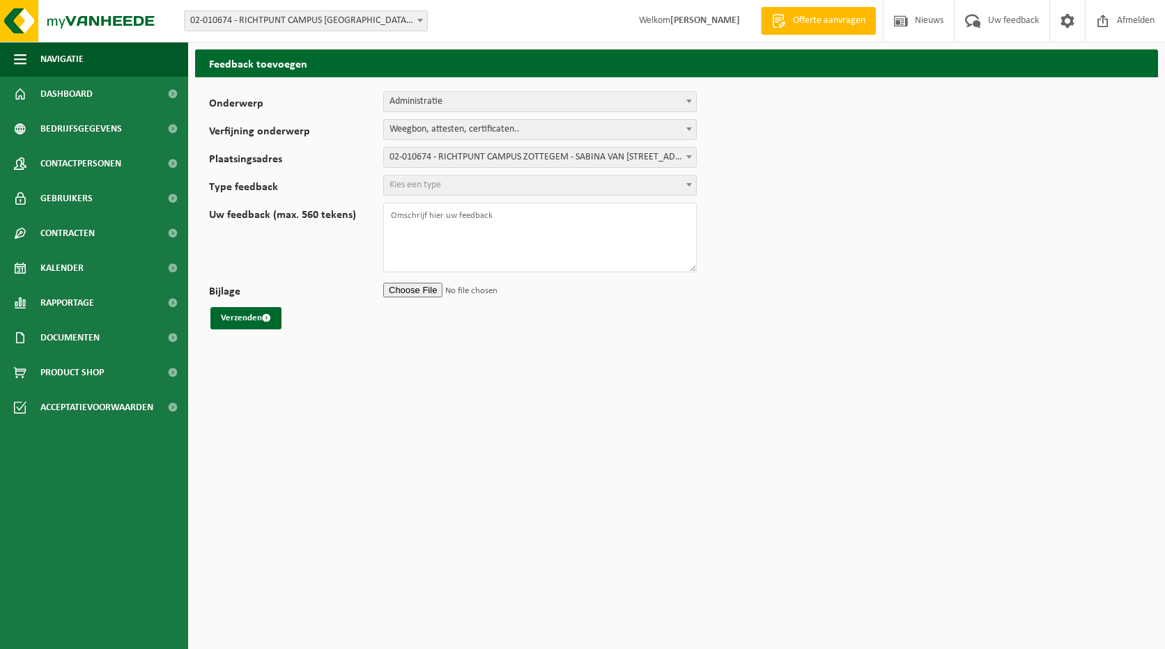
click at [679, 183] on span "Kies een type" at bounding box center [540, 186] width 312 height 20
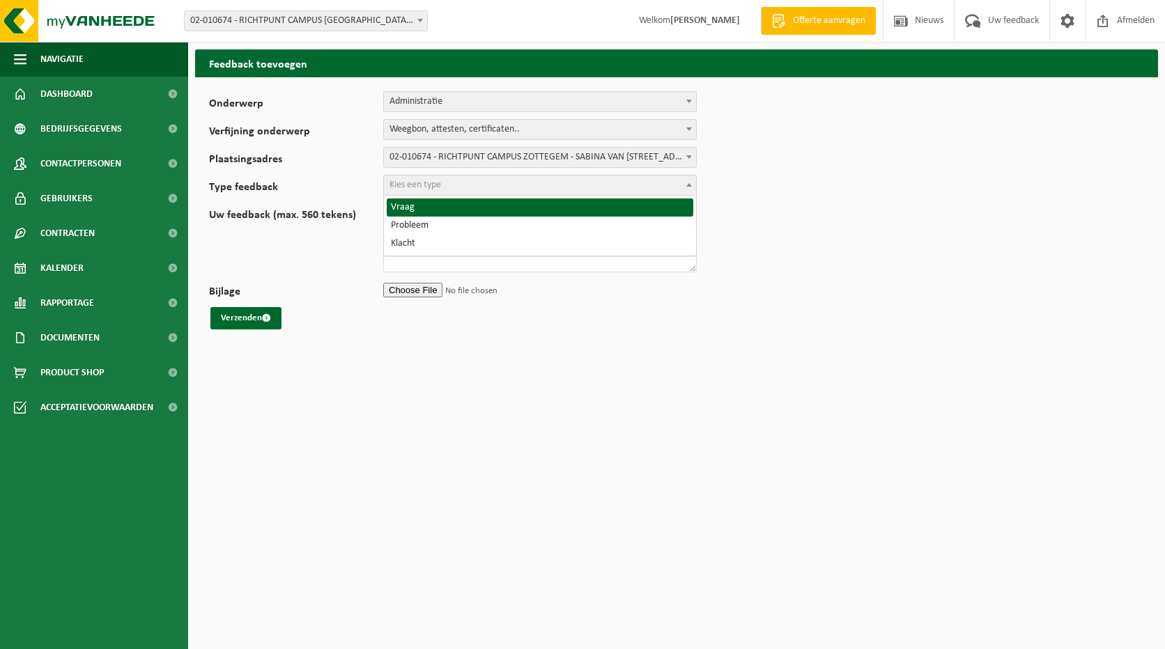
select select "QUE"
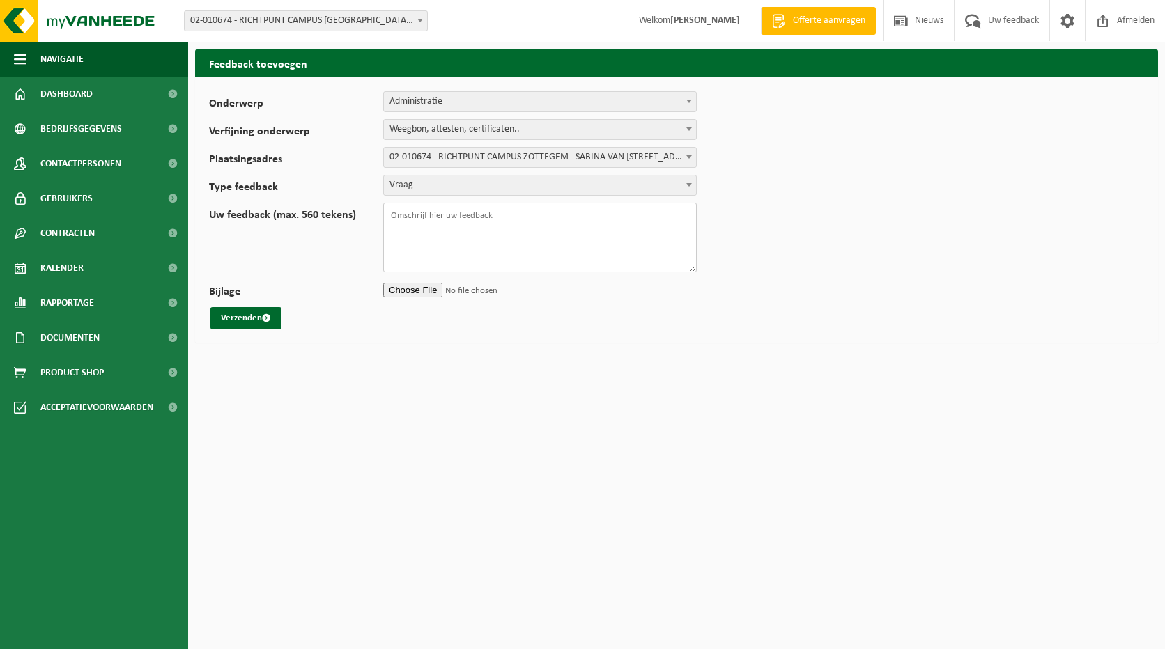
click at [594, 219] on textarea "Uw feedback (max. 560 tekens)" at bounding box center [540, 238] width 314 height 70
click at [510, 228] on textarea "beste, waar kan ik een overzicht vinden dat ik kan uitprinten met alle afhaling…" at bounding box center [540, 238] width 314 height 70
click at [536, 249] on textarea "beste, waar kan ik een overzicht vinden op my vanheede dat ik kan uitprinten me…" at bounding box center [540, 238] width 314 height 70
type textarea "beste, waar kan ik een overzicht vinden op my vanheede dat ik kan uitprinten me…"
click at [246, 322] on button "Verzenden" at bounding box center [245, 318] width 71 height 22
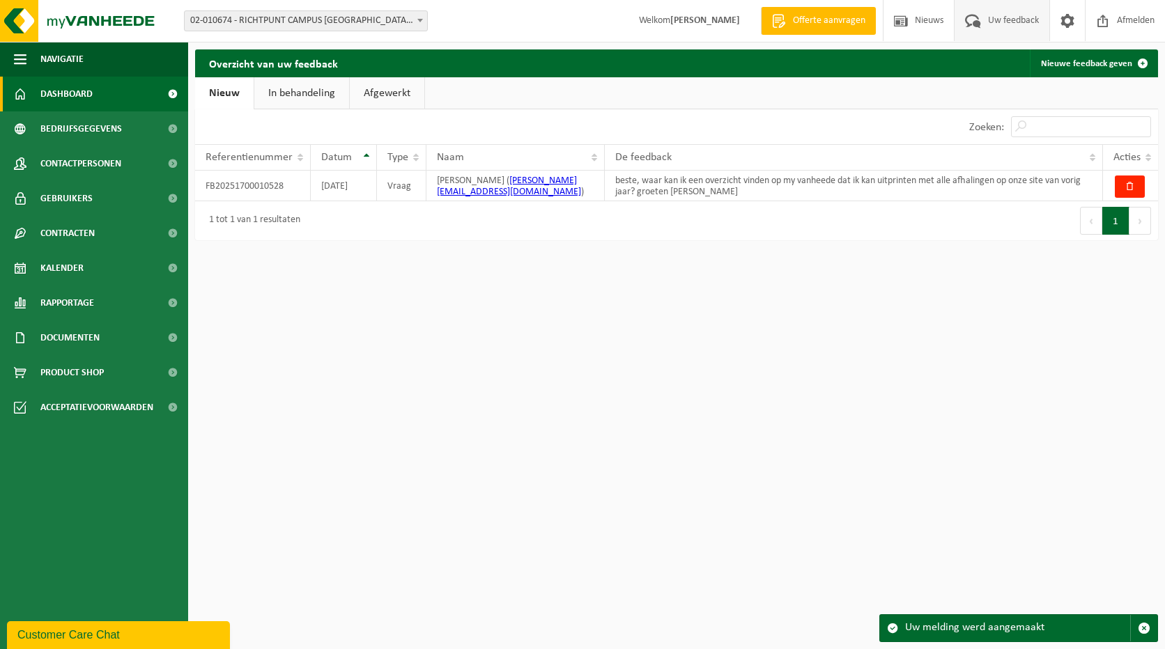
click at [99, 101] on link "Dashboard" at bounding box center [94, 94] width 188 height 35
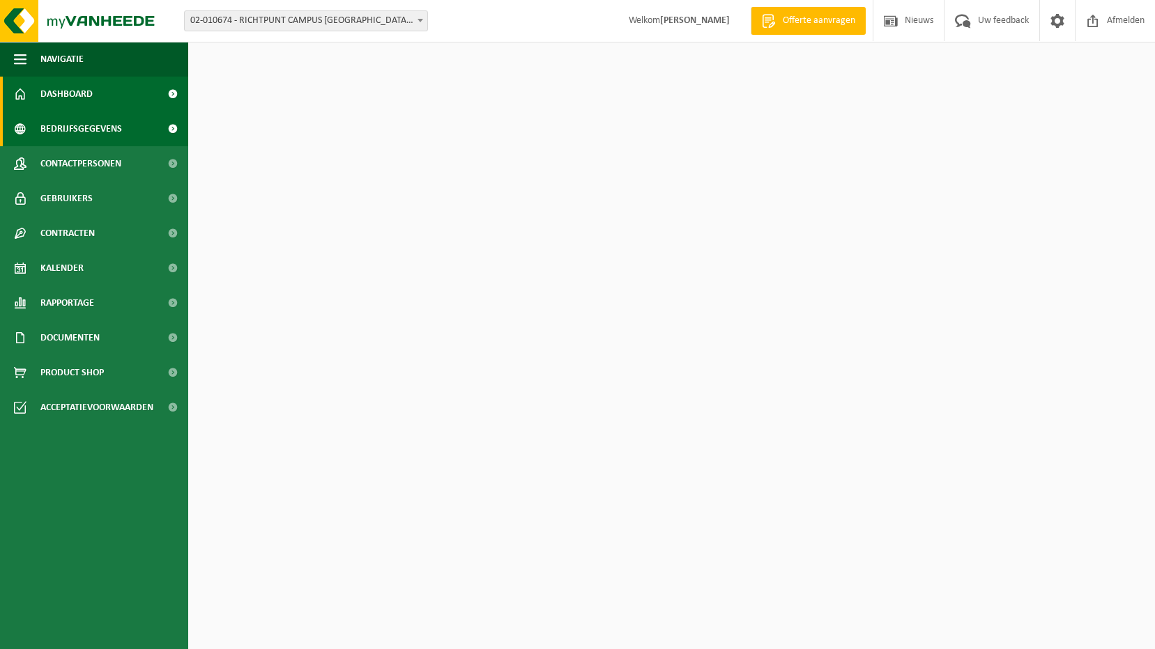
click at [111, 130] on span "Bedrijfsgegevens" at bounding box center [81, 128] width 82 height 35
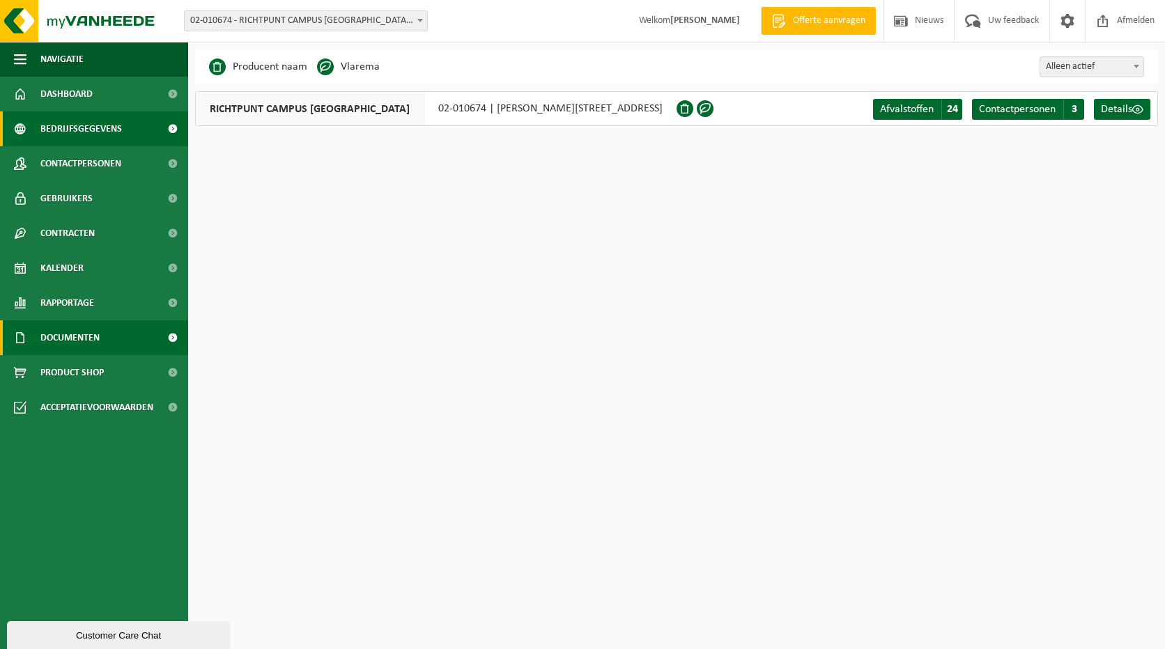
click at [98, 349] on span "Documenten" at bounding box center [69, 338] width 59 height 35
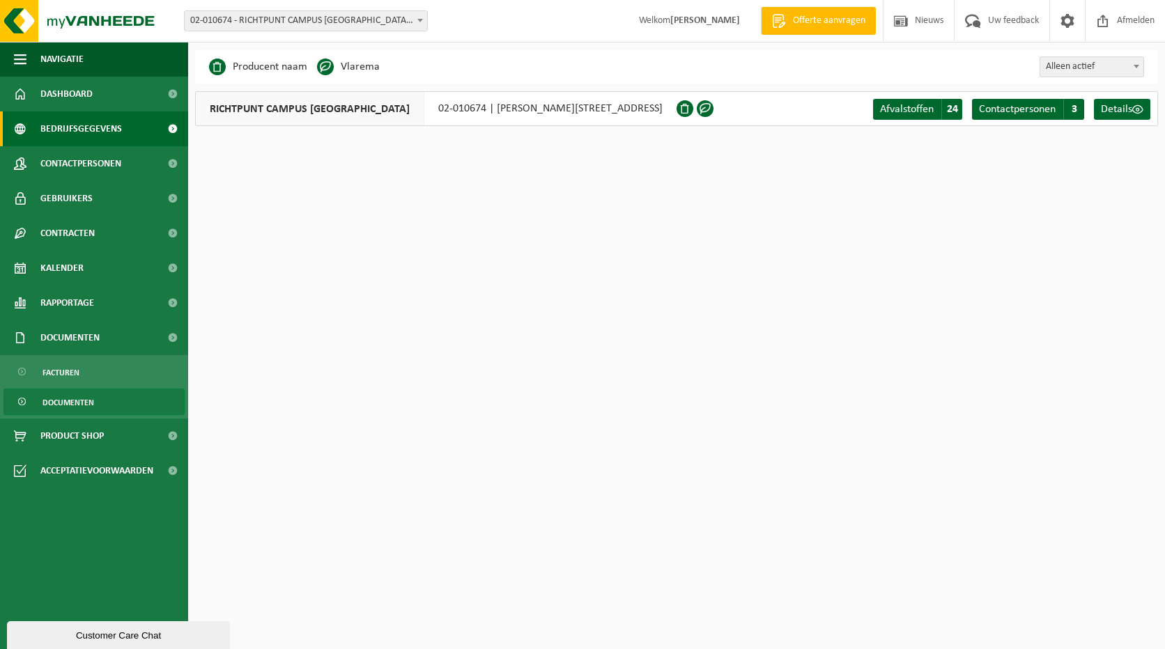
click at [95, 392] on link "Documenten" at bounding box center [93, 402] width 181 height 26
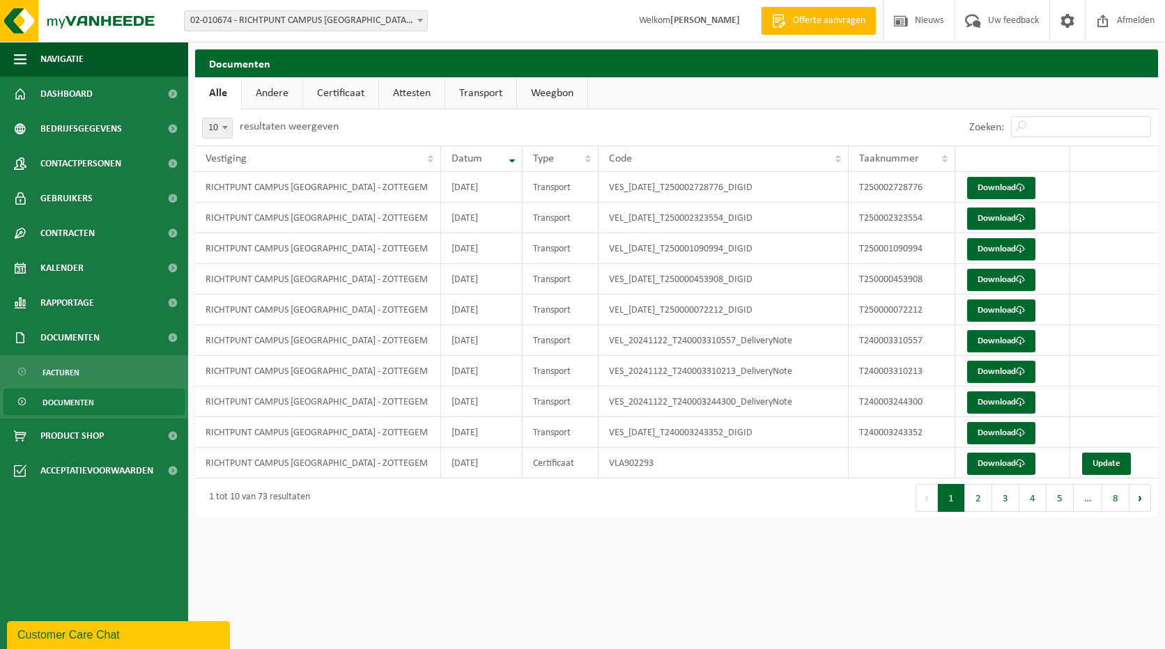
click at [502, 95] on link "Transport" at bounding box center [480, 93] width 71 height 32
